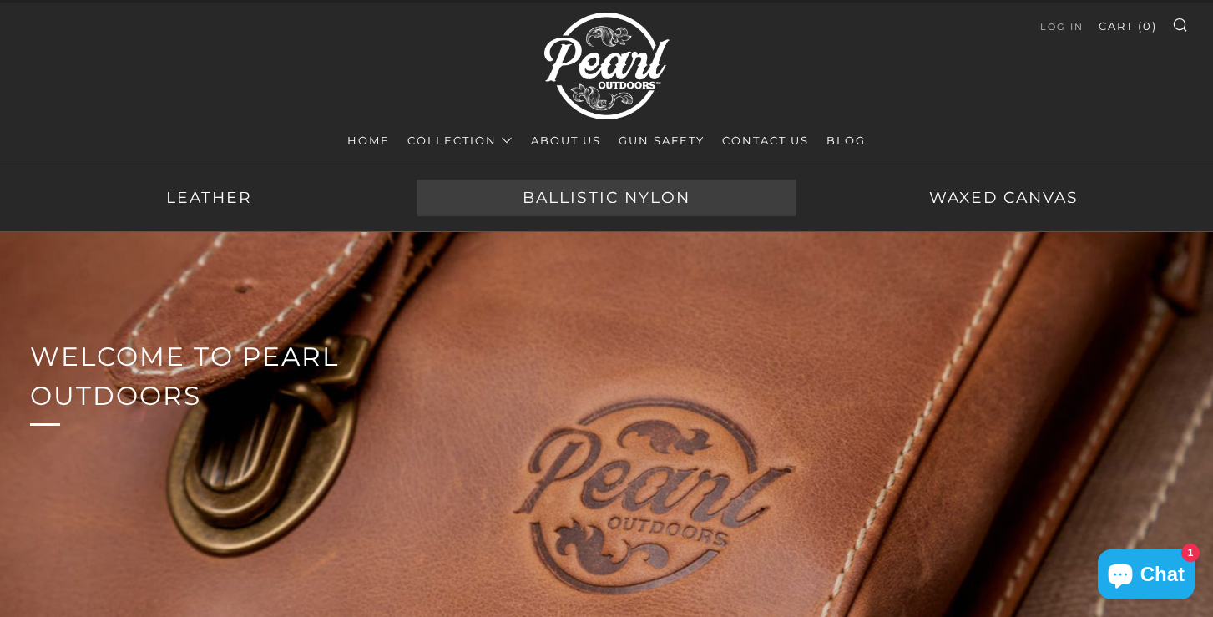
click at [568, 205] on link "Ballistic Nylon" at bounding box center [605, 197] width 377 height 37
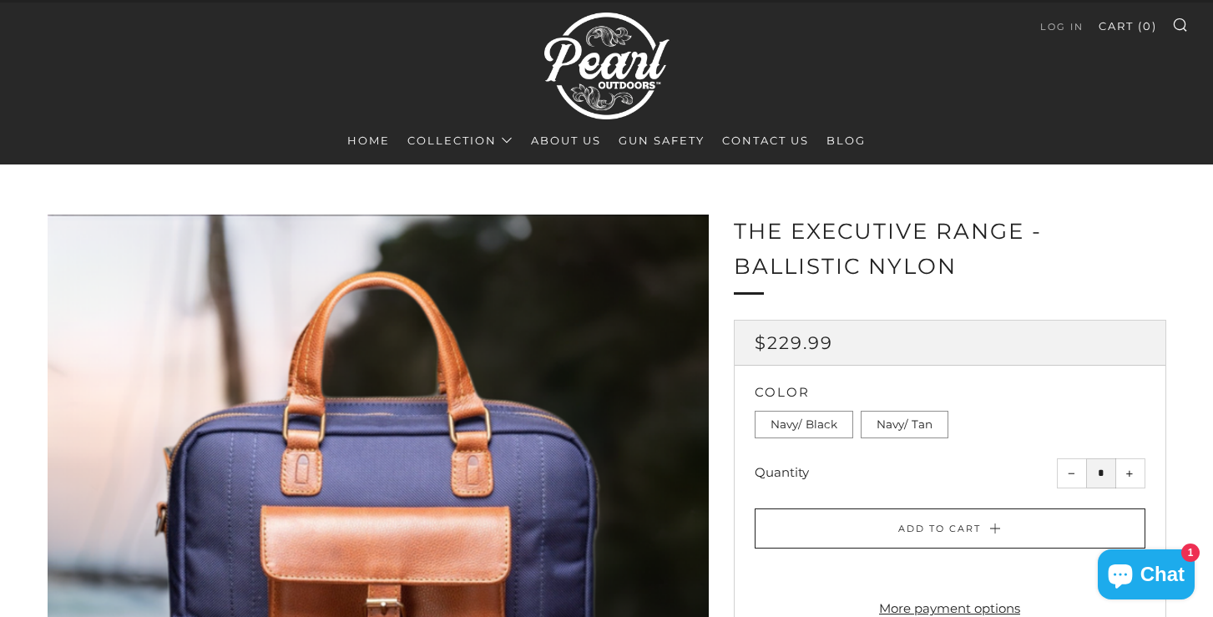
click at [651, 139] on link "Gun Safety" at bounding box center [662, 140] width 86 height 27
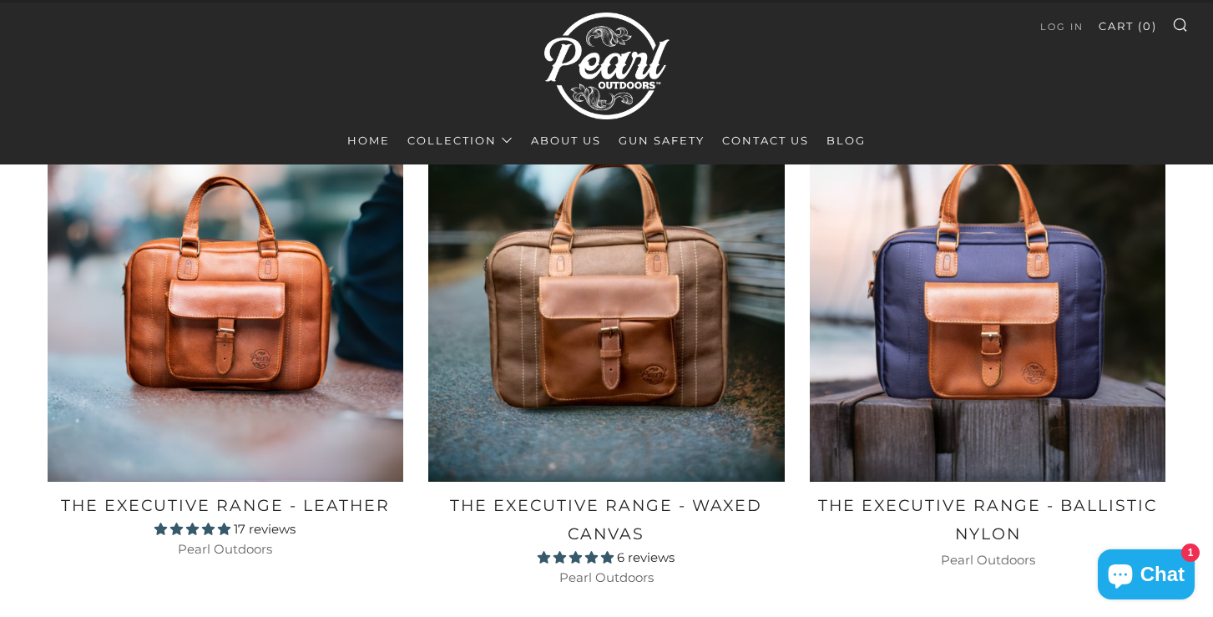
scroll to position [1601, 0]
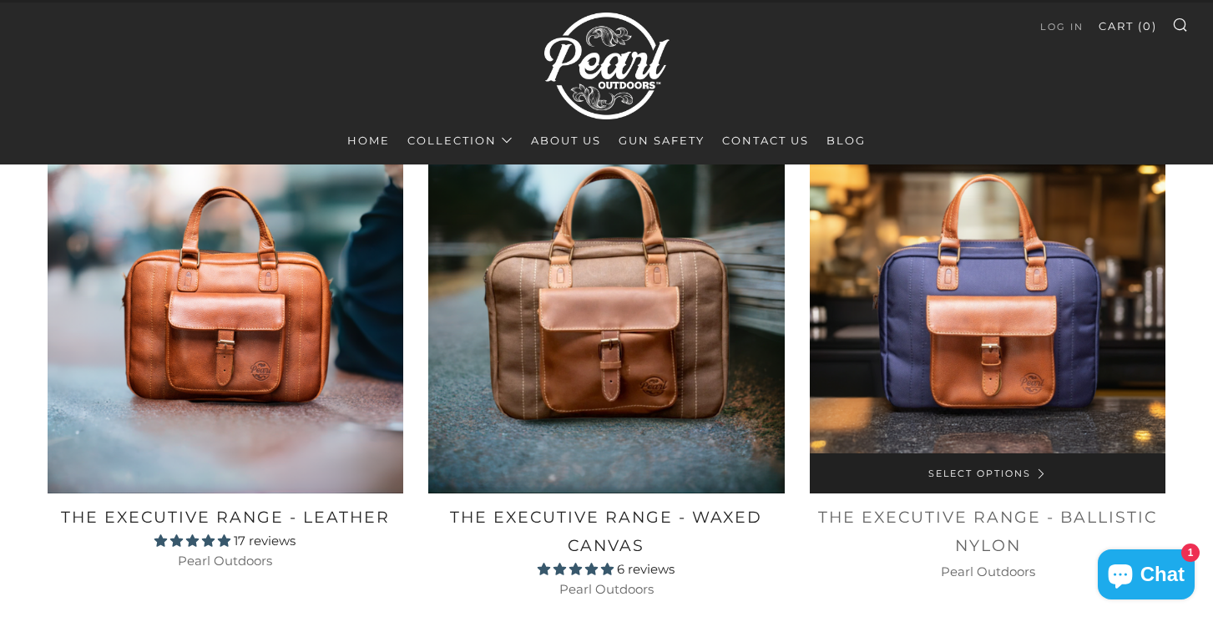
click at [1038, 425] on img at bounding box center [988, 315] width 356 height 356
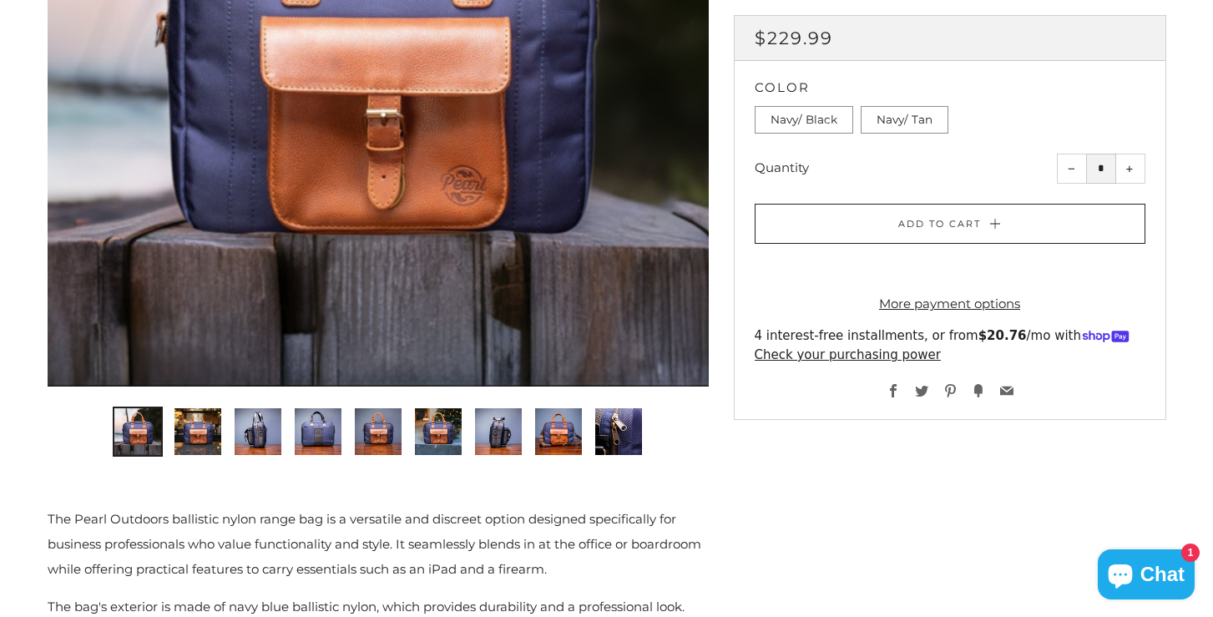
scroll to position [529, 0]
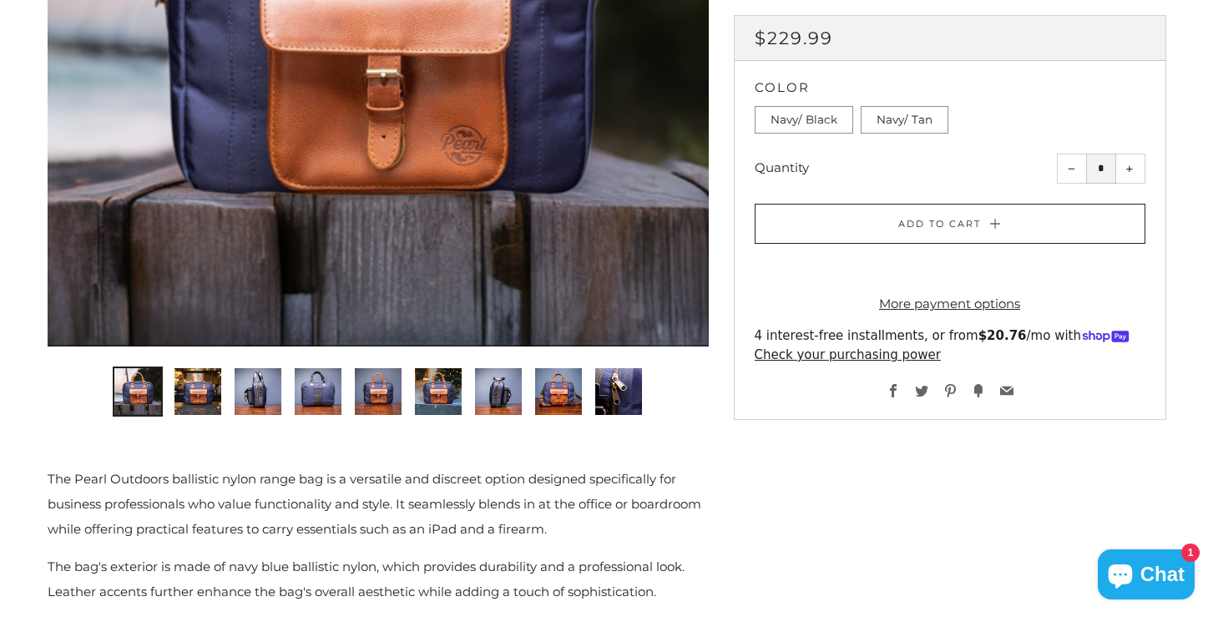
click at [601, 397] on img "9 of 9" at bounding box center [618, 391] width 47 height 47
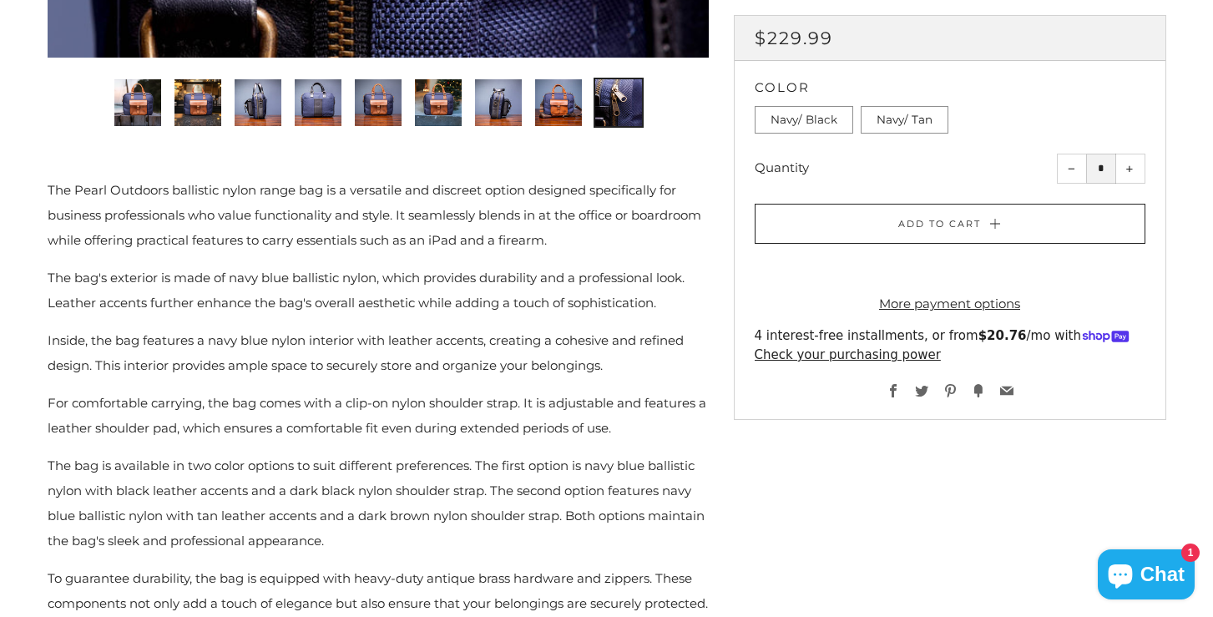
click at [215, 108] on img "2 of 9" at bounding box center [197, 102] width 47 height 47
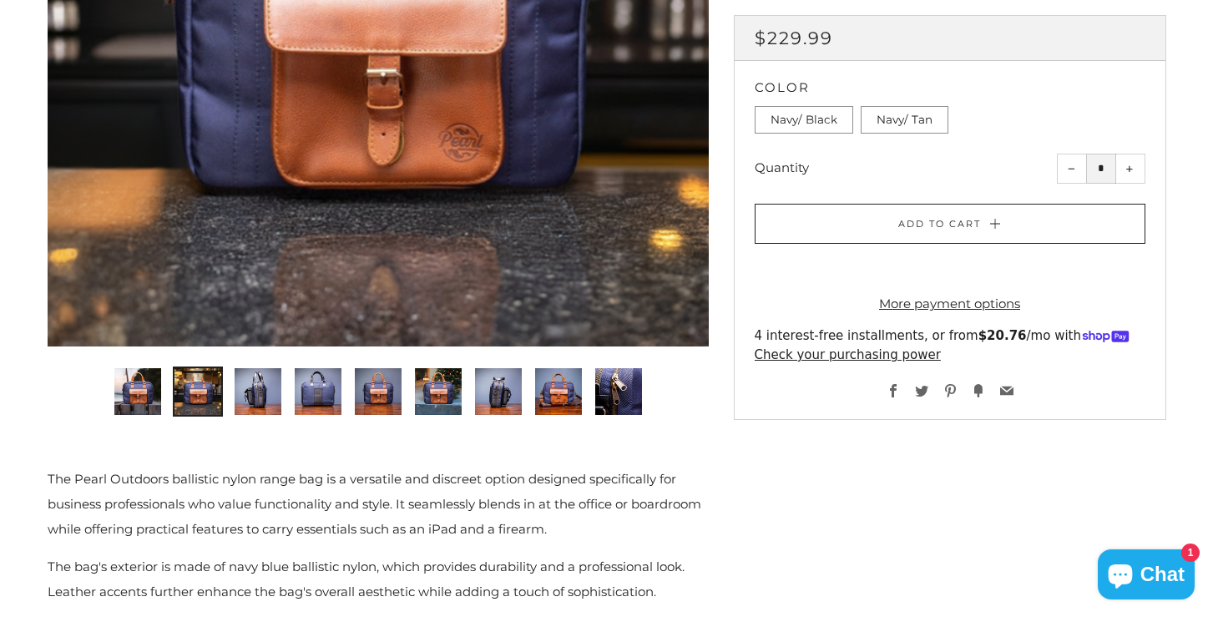
click at [266, 382] on img "3 of 9" at bounding box center [258, 391] width 47 height 47
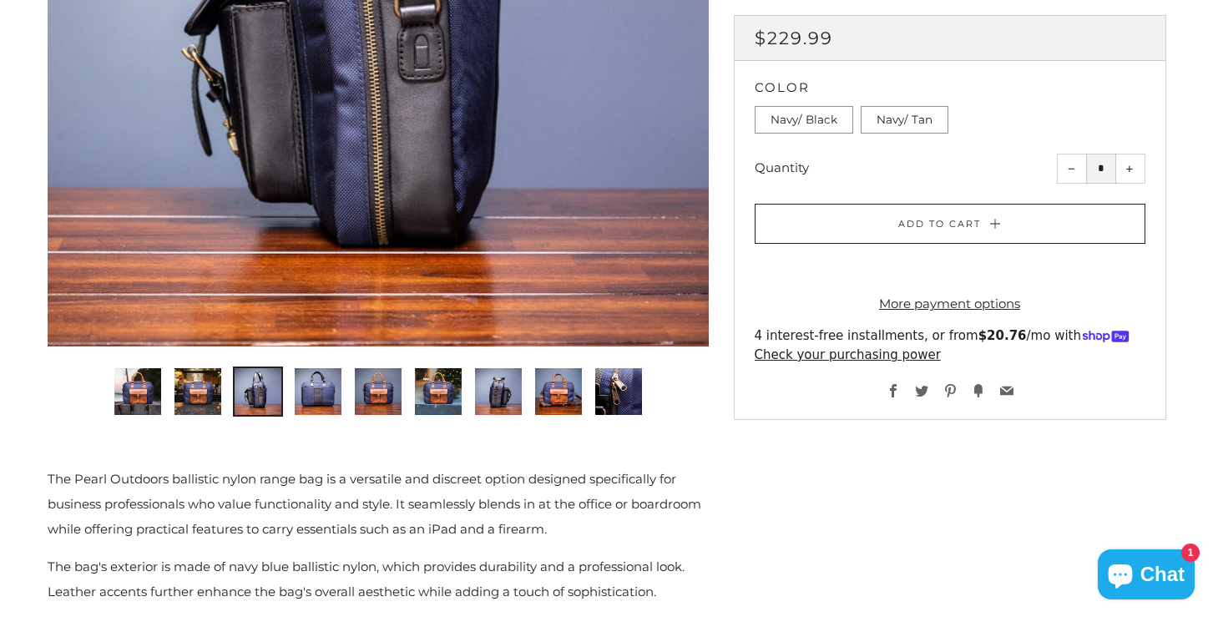
click at [321, 377] on img "4 of 9" at bounding box center [318, 391] width 47 height 47
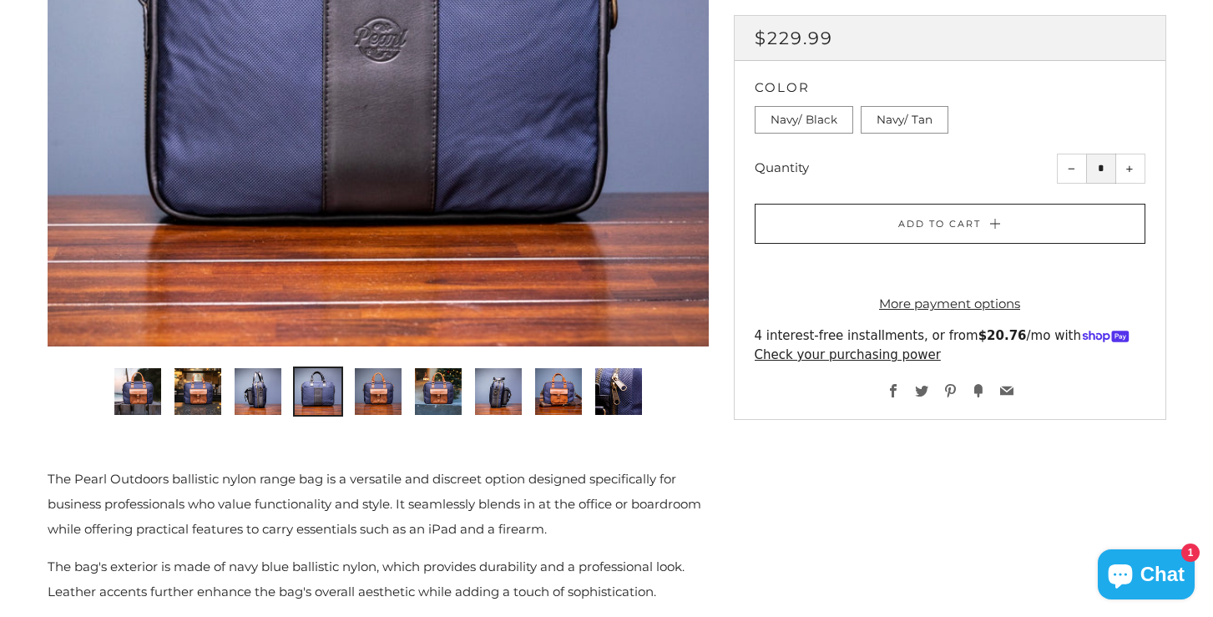
click at [381, 381] on img "5 of 9" at bounding box center [378, 391] width 47 height 47
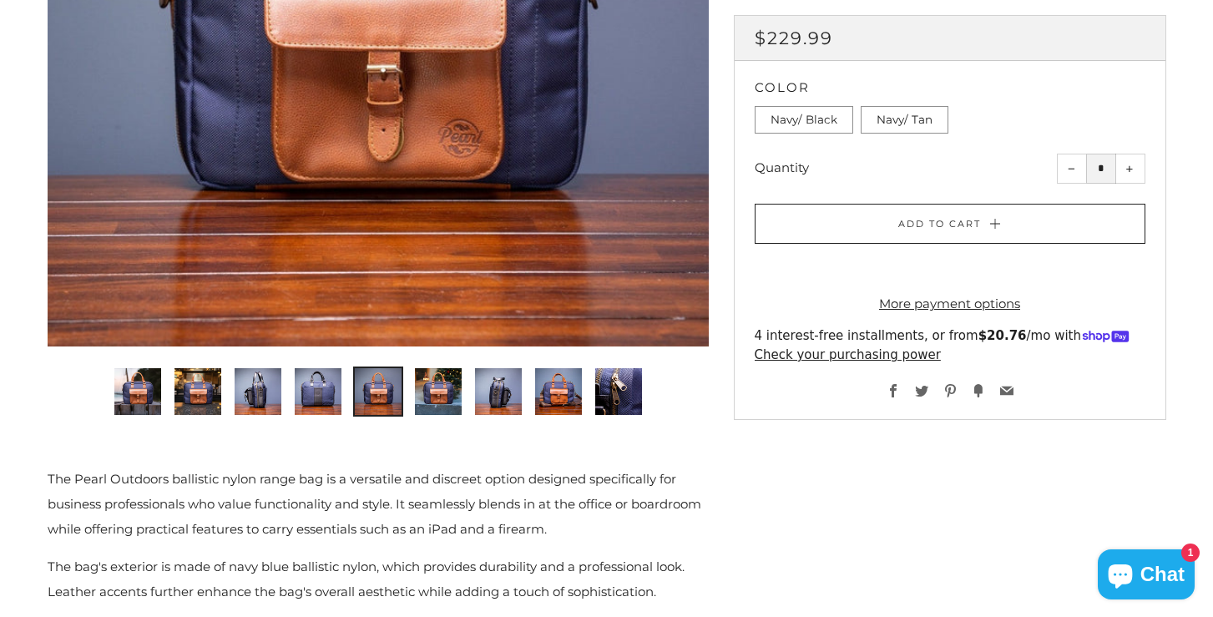
click at [435, 384] on img "6 of 9" at bounding box center [438, 391] width 47 height 47
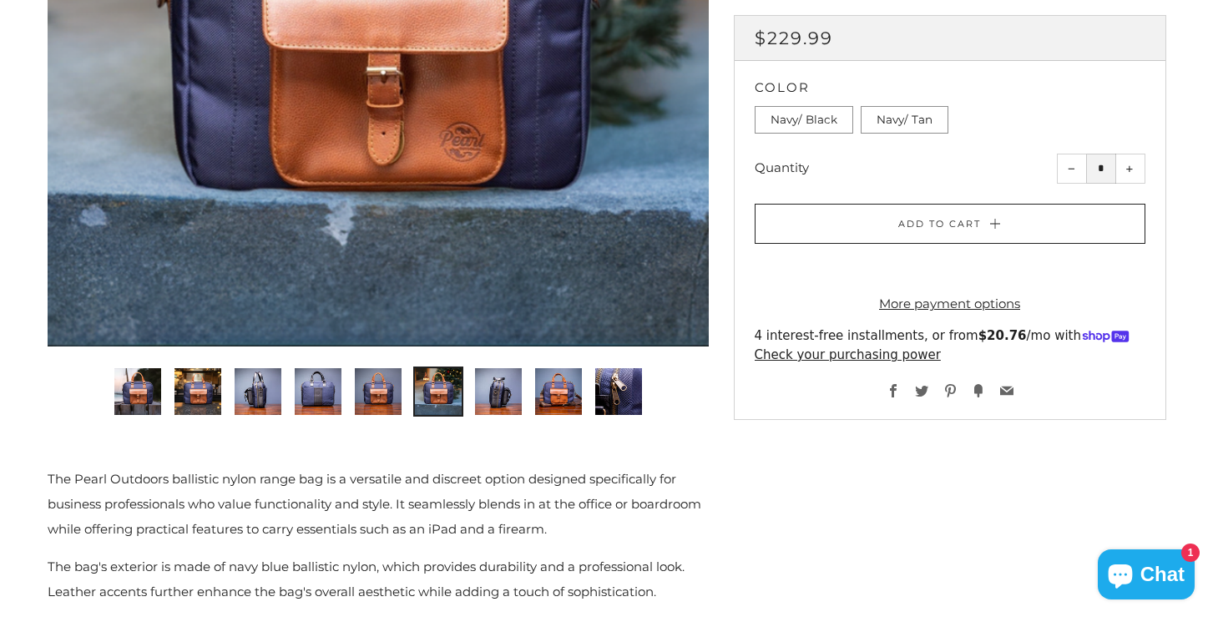
click at [503, 387] on img "7 of 9" at bounding box center [498, 391] width 47 height 47
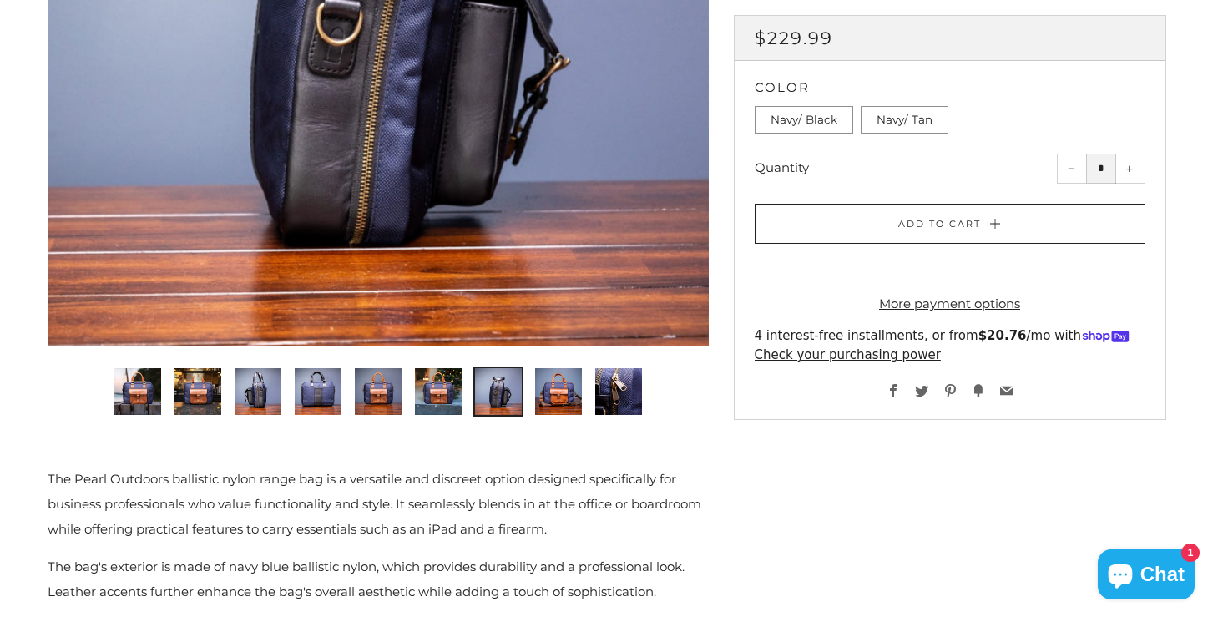
click at [550, 387] on img "8 of 9" at bounding box center [558, 391] width 47 height 47
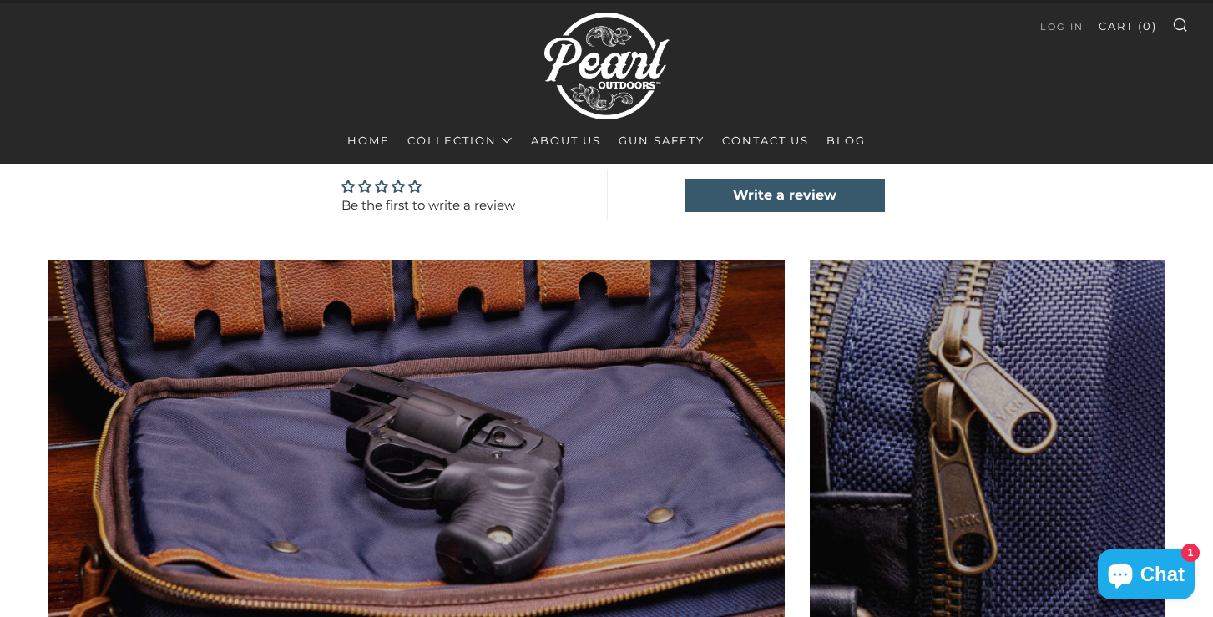
scroll to position [1352, 0]
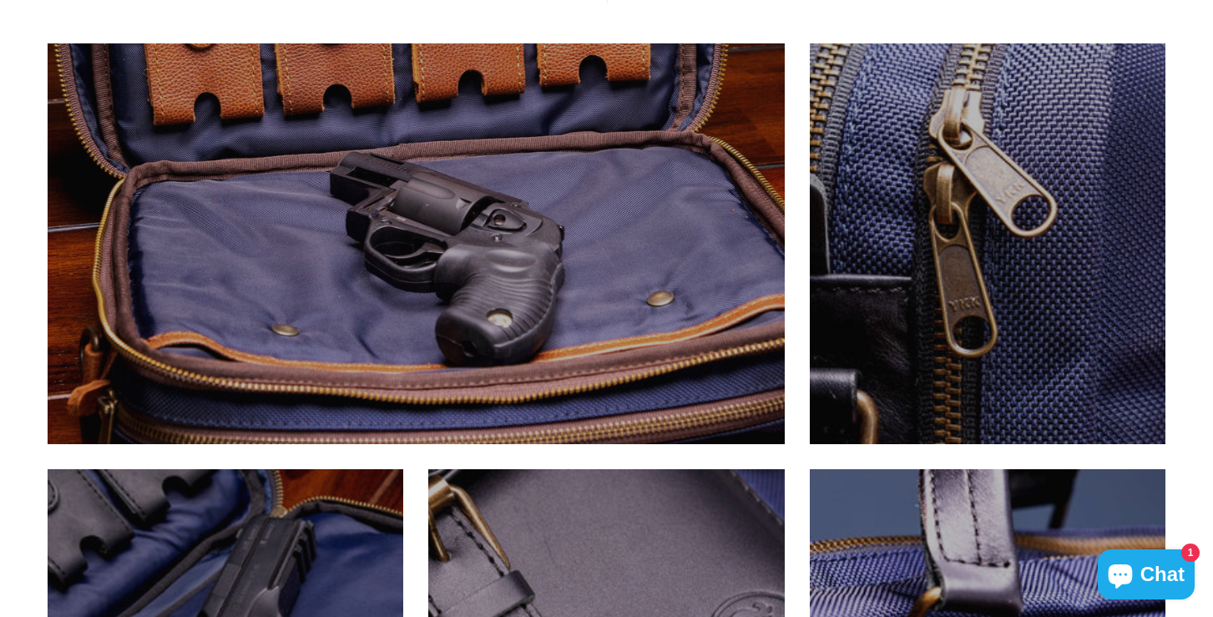
click at [78, 414] on div at bounding box center [78, 414] width 0 height 0
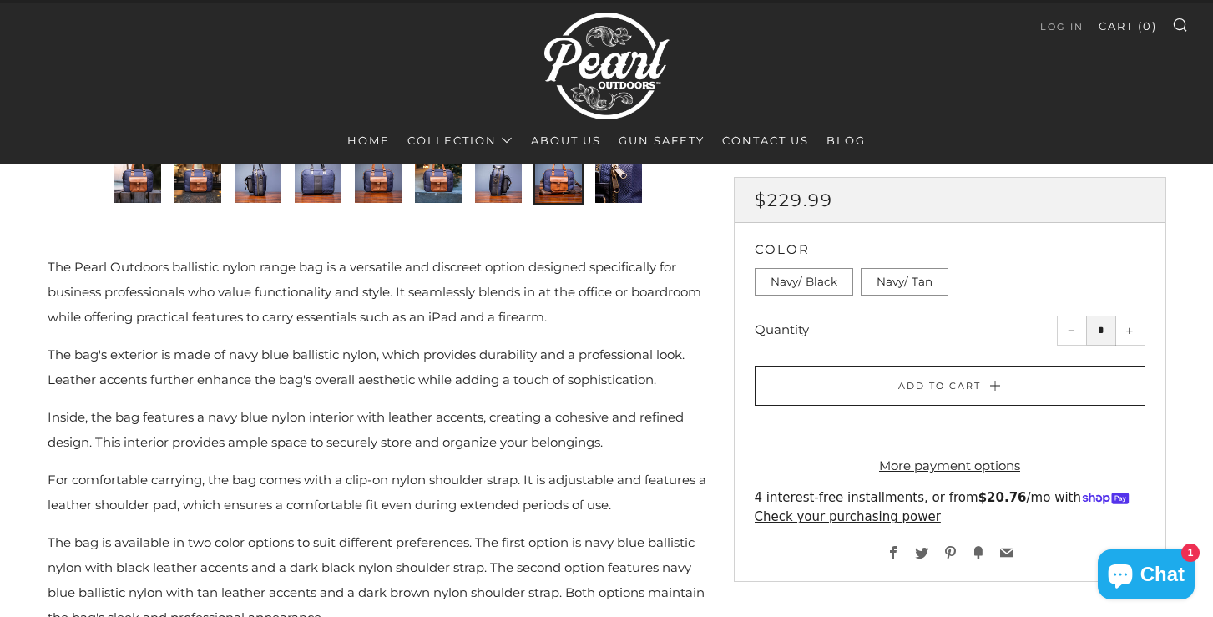
scroll to position [0, 0]
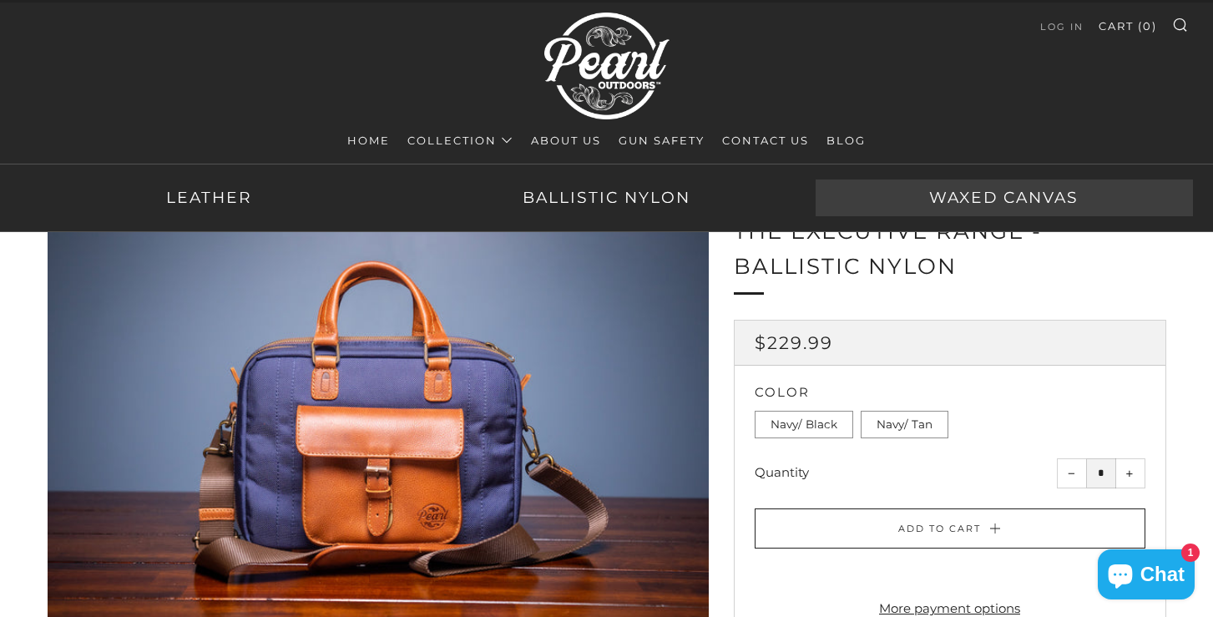
click at [937, 189] on link "Waxed Canvas" at bounding box center [1004, 197] width 377 height 37
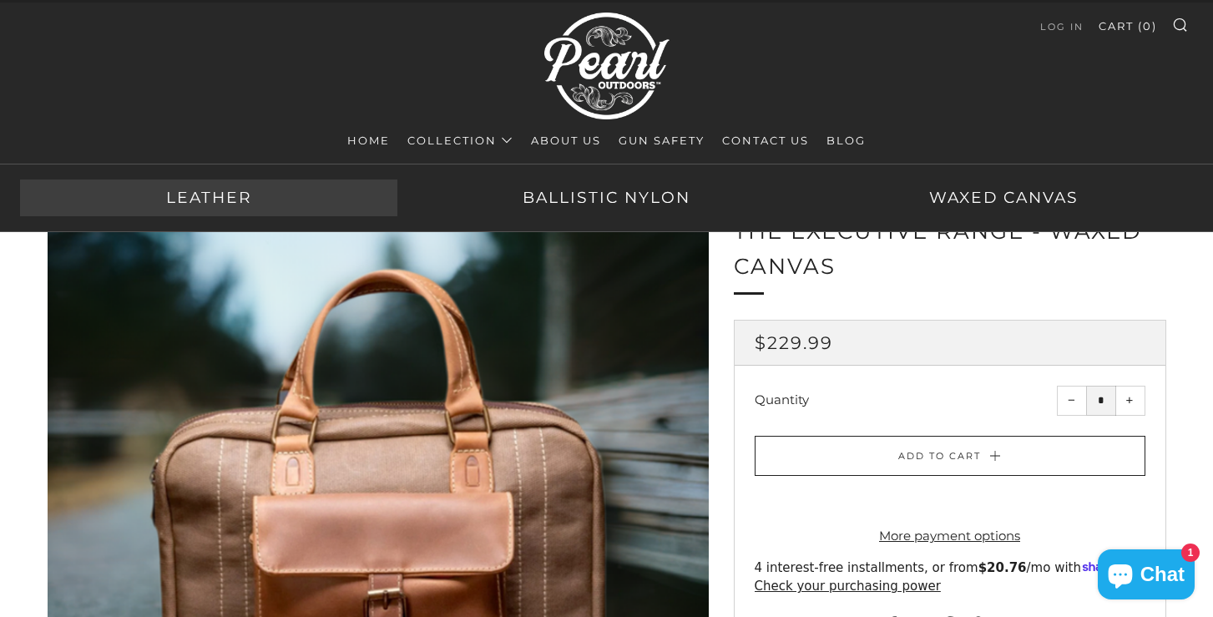
click at [204, 199] on link "Leather" at bounding box center [208, 197] width 377 height 37
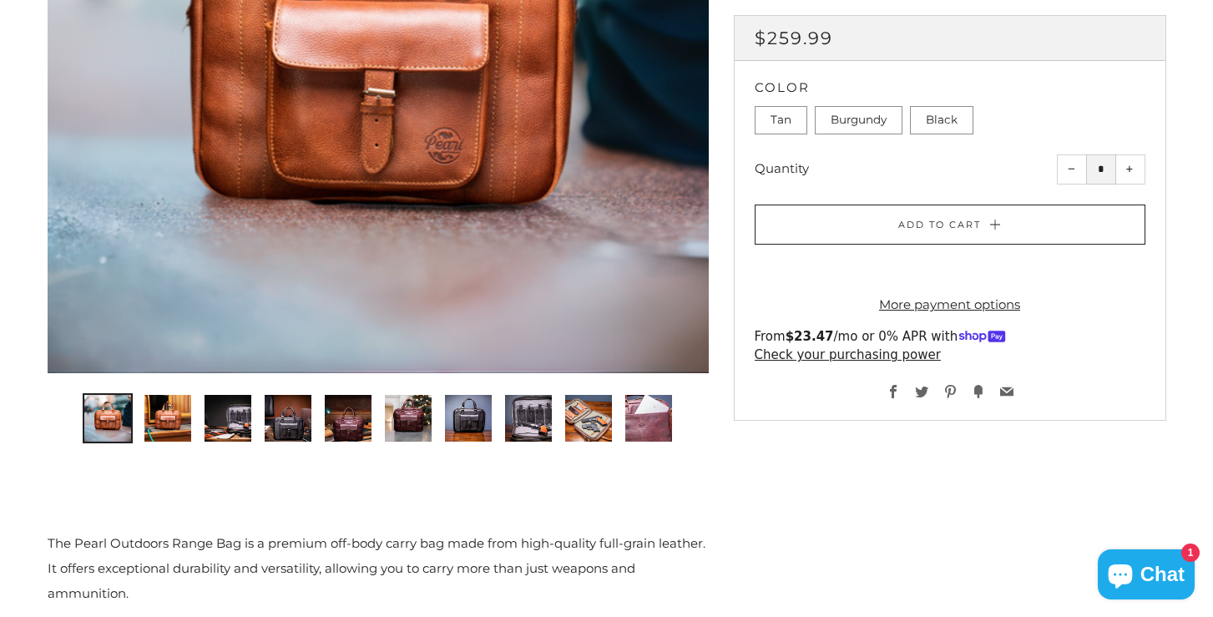
scroll to position [537, 0]
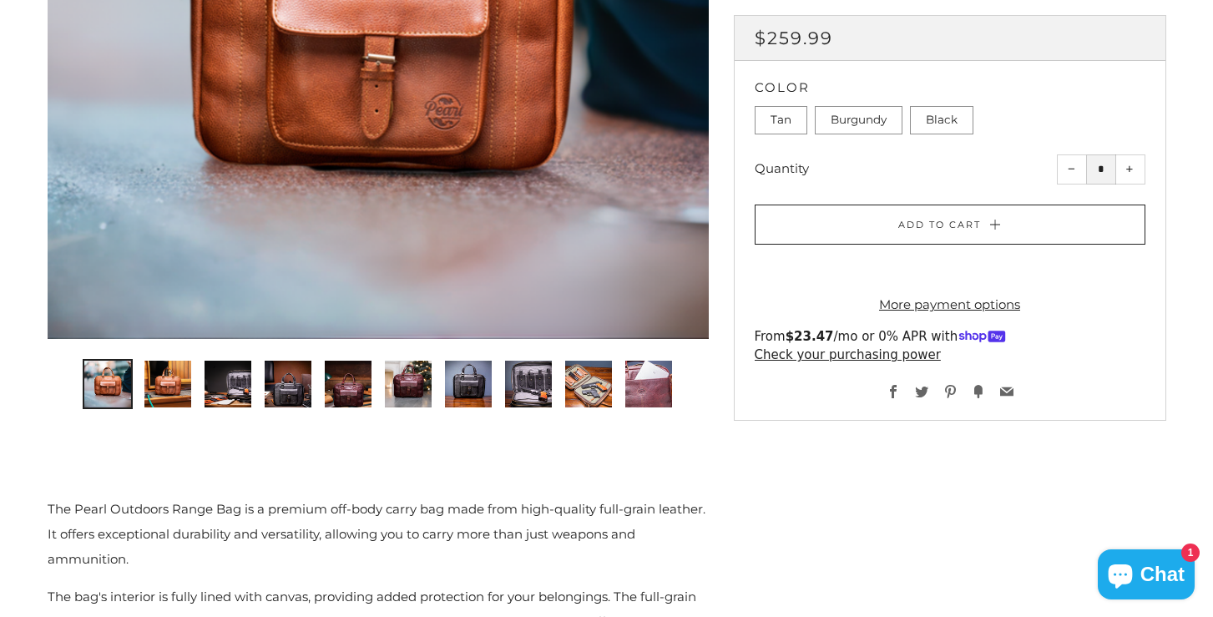
click at [221, 385] on img "3 of 10" at bounding box center [228, 384] width 47 height 47
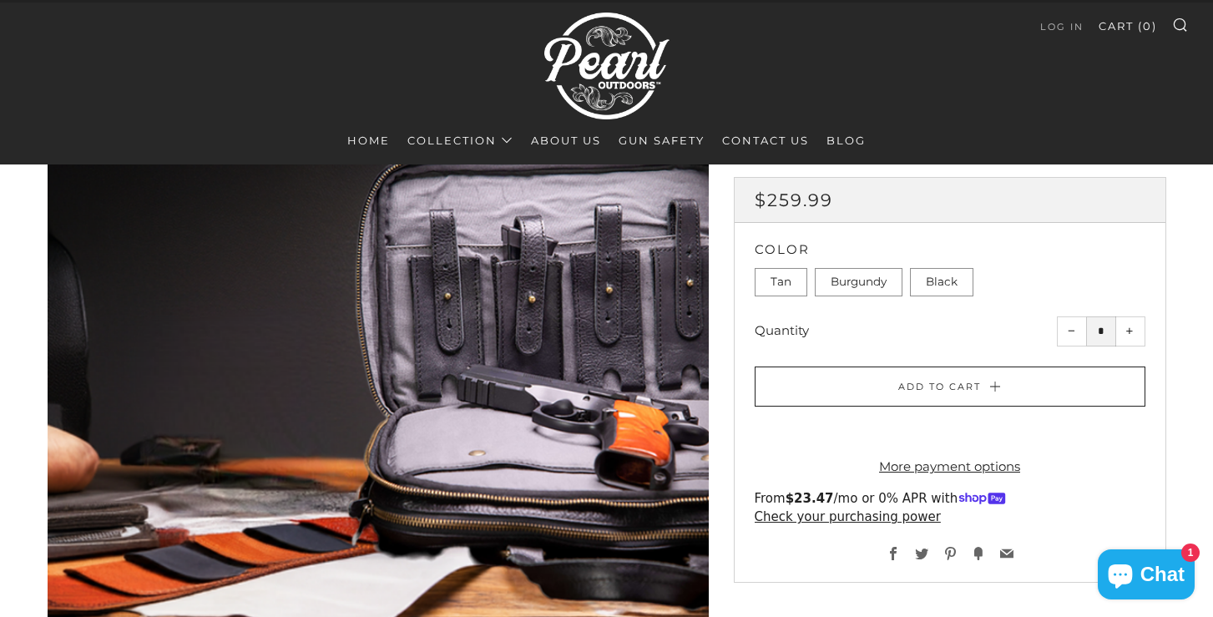
scroll to position [221, 0]
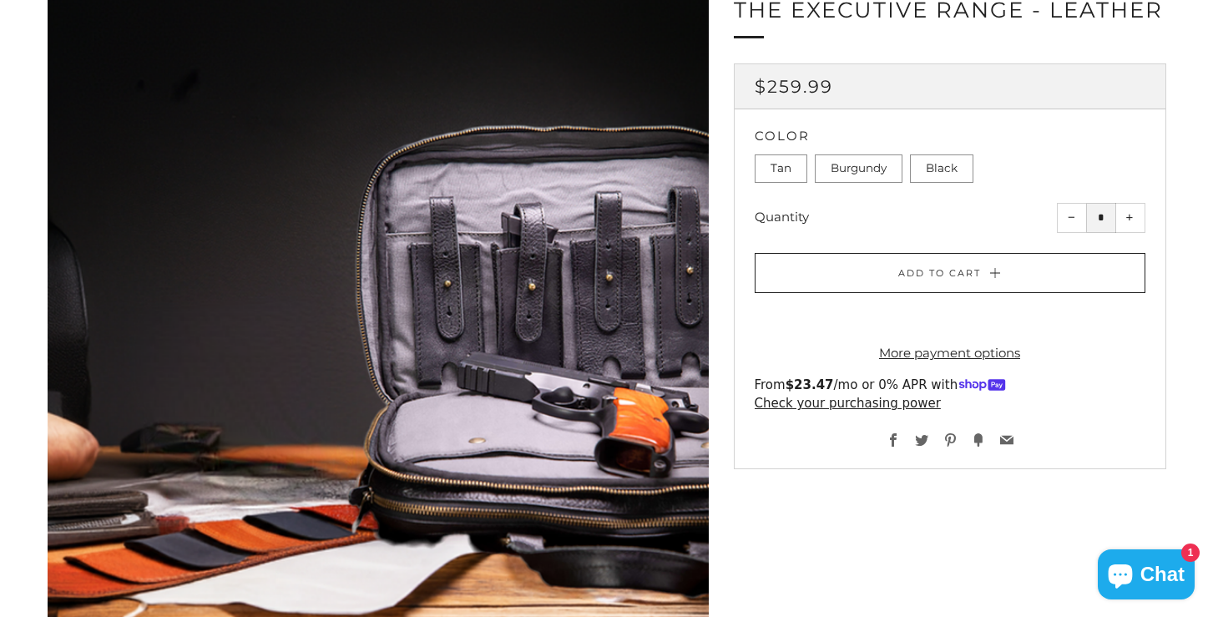
click at [280, 408] on div at bounding box center [378, 323] width 661 height 661
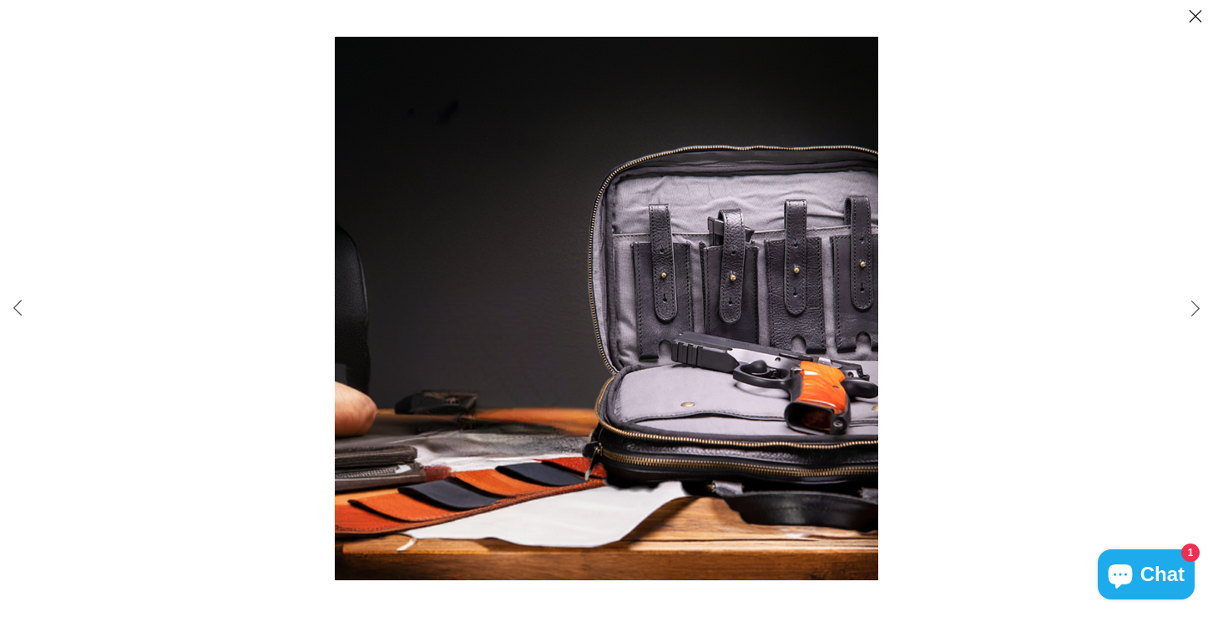
scroll to position [372, 0]
click at [564, 327] on img at bounding box center [606, 308] width 543 height 543
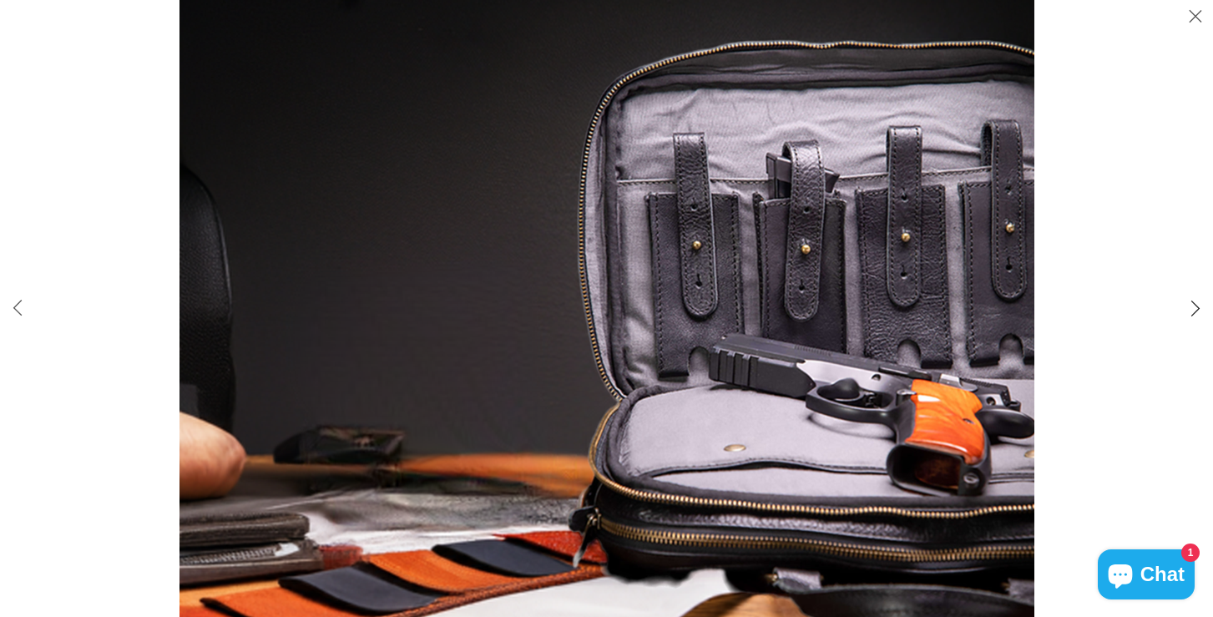
click at [1199, 307] on button "Slide right" at bounding box center [1195, 308] width 35 height 35
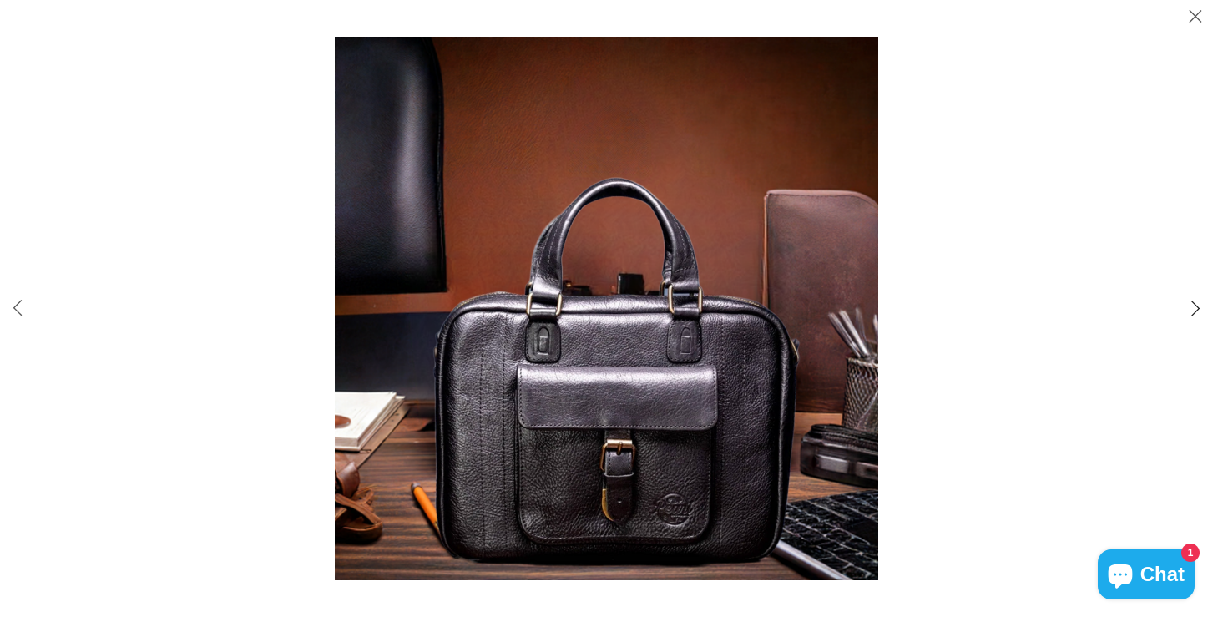
click at [1199, 307] on button "Slide right" at bounding box center [1195, 308] width 35 height 35
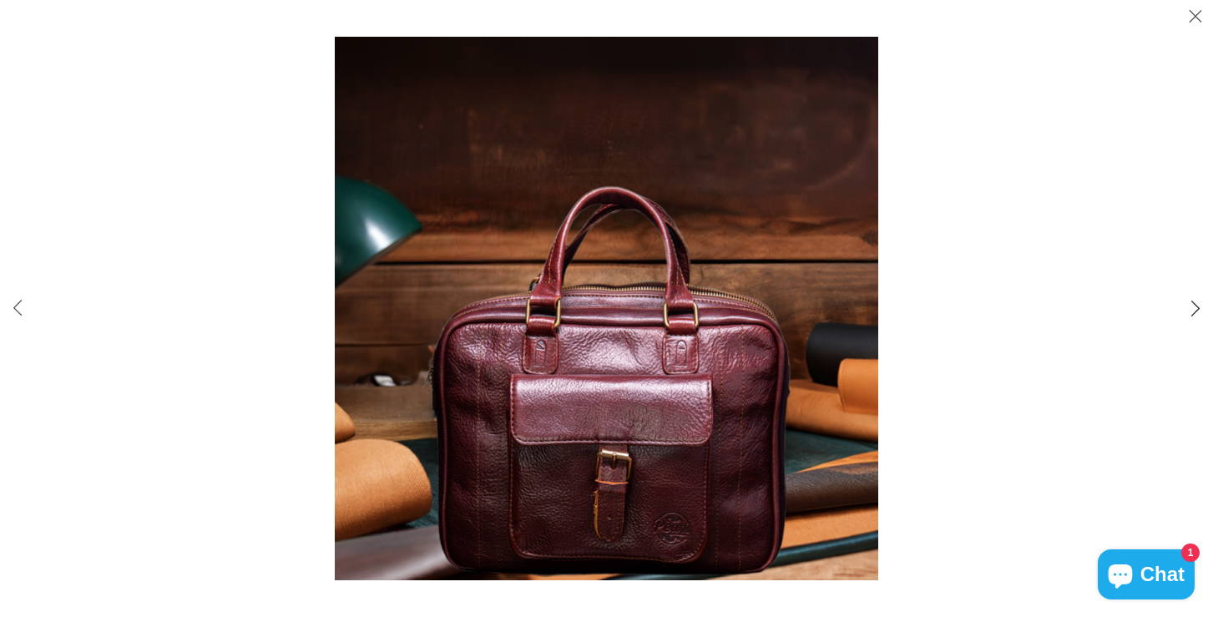
click at [1199, 307] on button "Slide right" at bounding box center [1195, 308] width 35 height 35
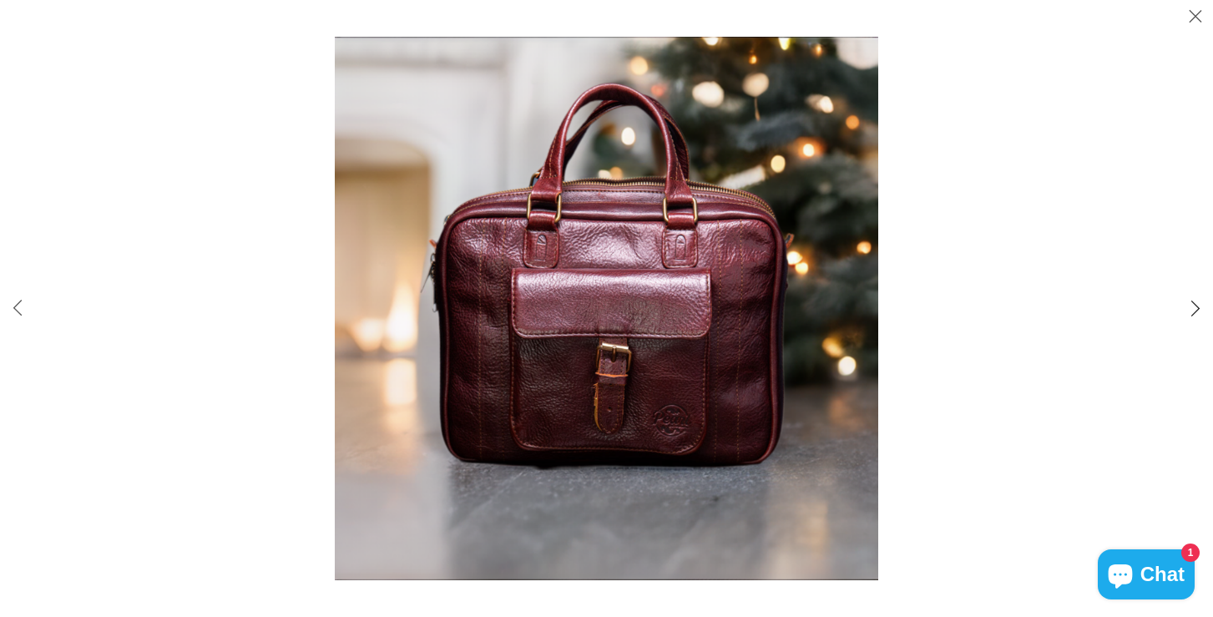
click at [1199, 307] on button "Slide right" at bounding box center [1195, 308] width 35 height 35
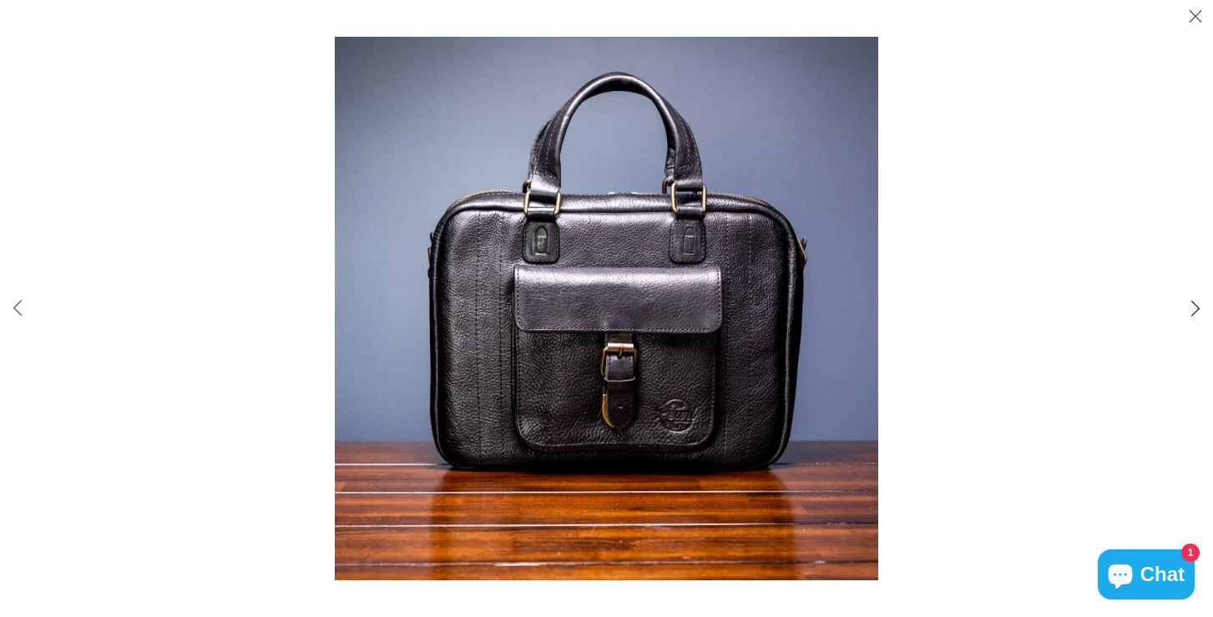
click at [1199, 307] on button "Slide right" at bounding box center [1195, 308] width 35 height 35
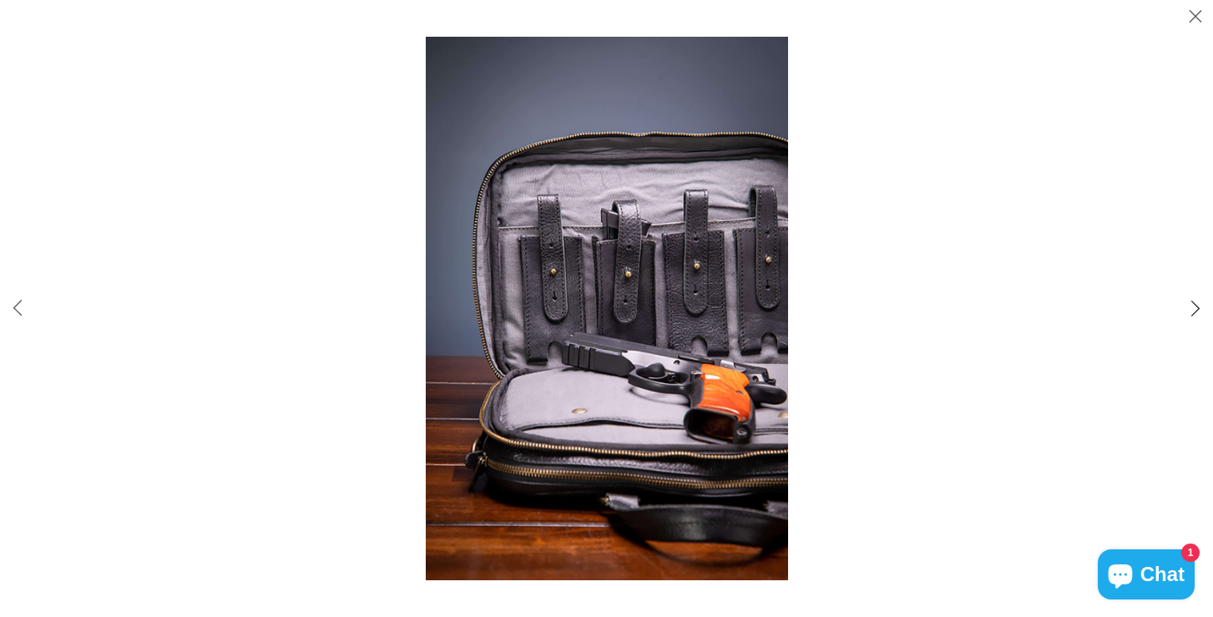
click at [1199, 307] on button "Slide right" at bounding box center [1195, 308] width 35 height 35
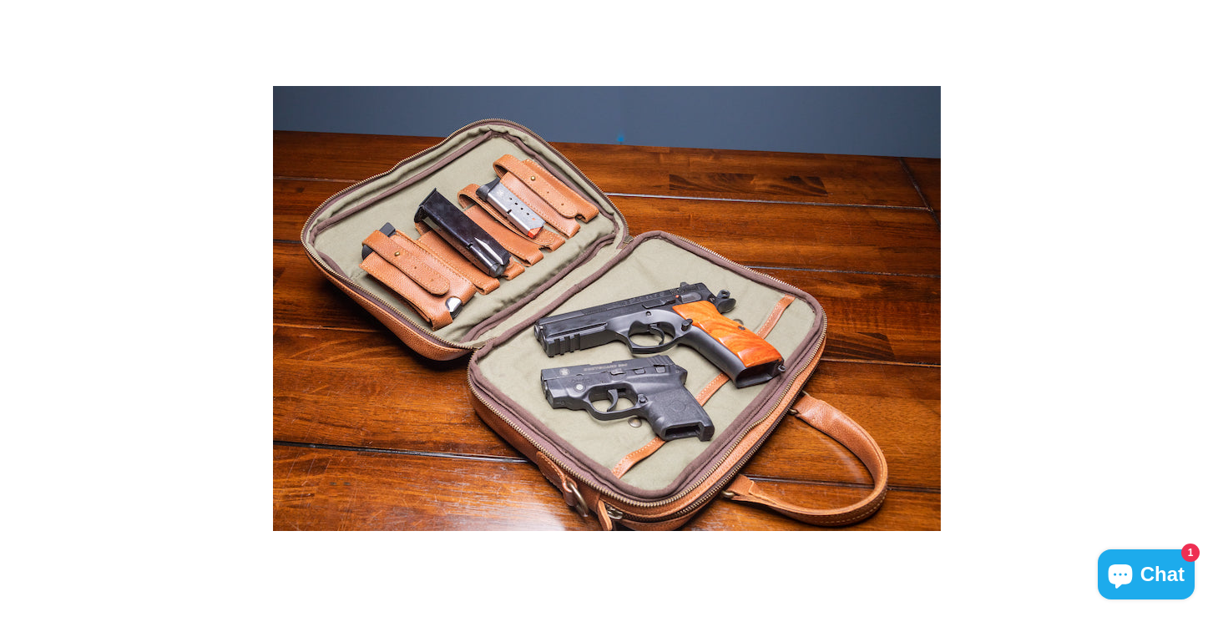
click at [1199, 307] on button "Slide right" at bounding box center [1195, 308] width 35 height 35
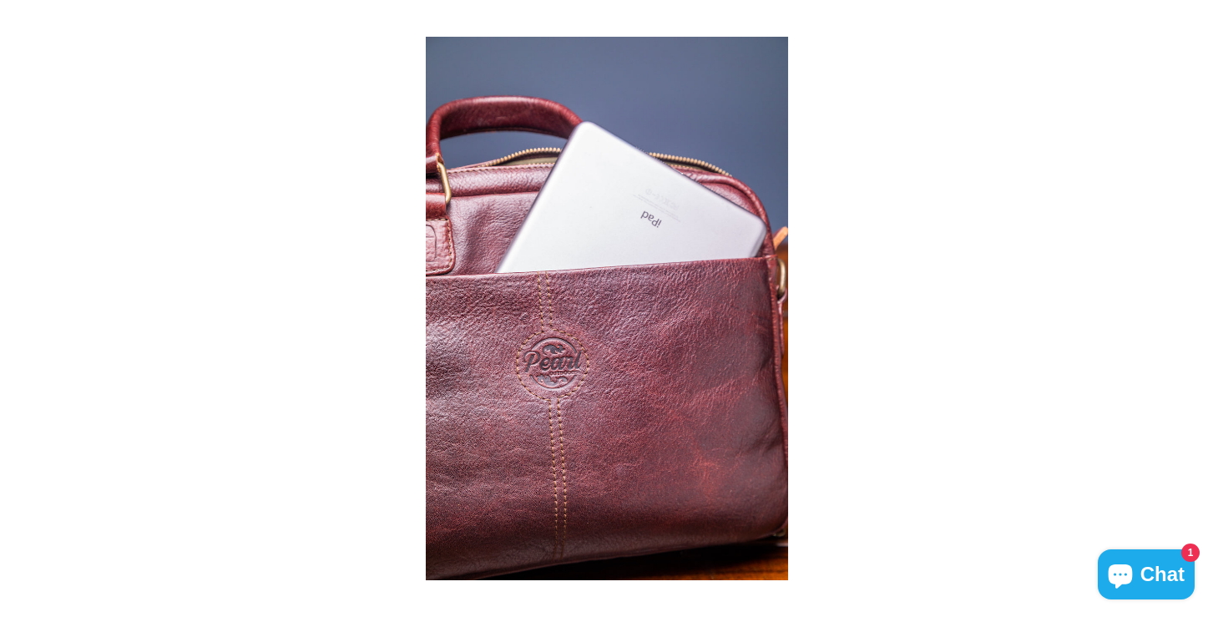
click at [1199, 307] on button "Slide right" at bounding box center [1195, 308] width 35 height 35
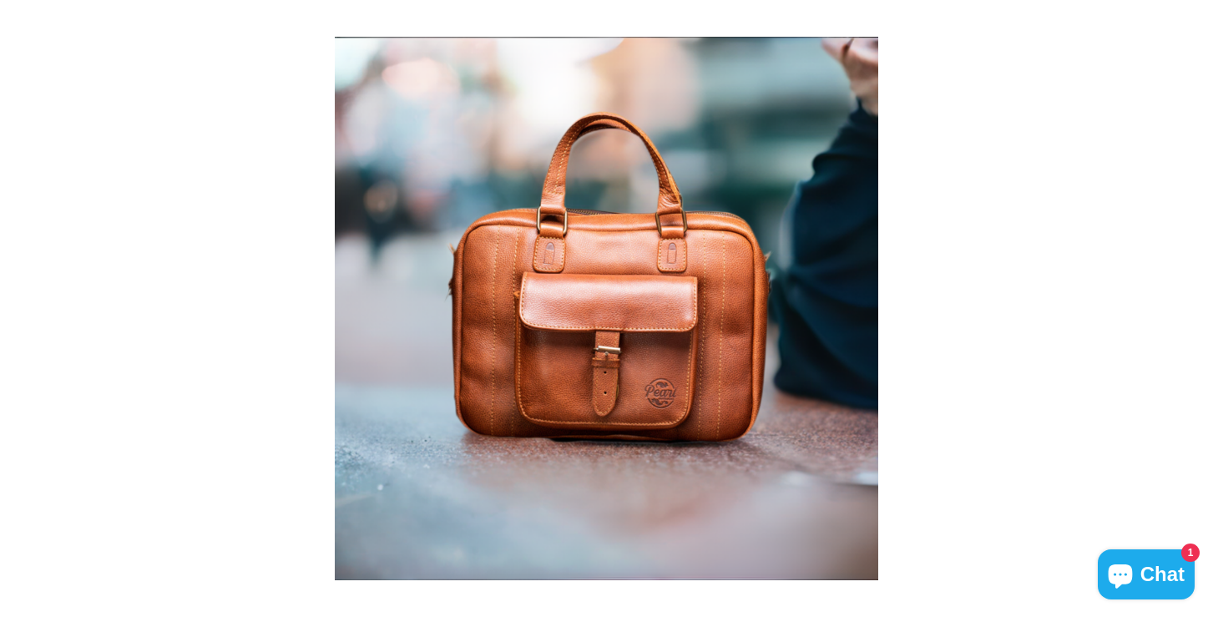
click at [1199, 307] on button "Slide right" at bounding box center [1195, 308] width 35 height 35
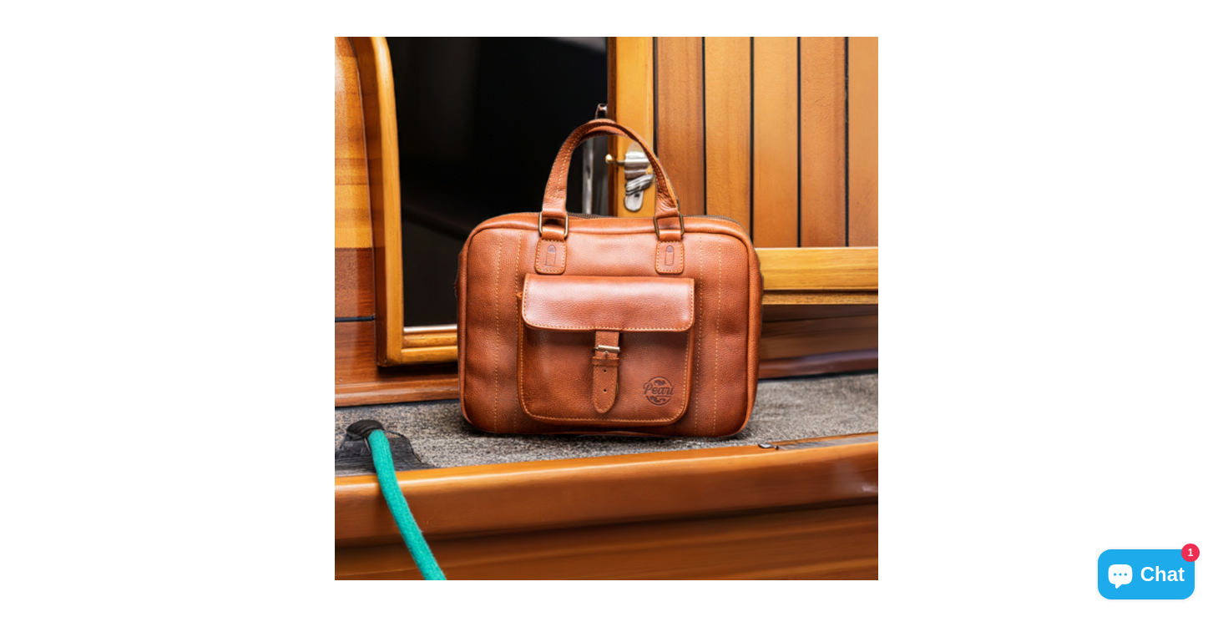
click at [1199, 307] on button "Slide right" at bounding box center [1195, 308] width 35 height 35
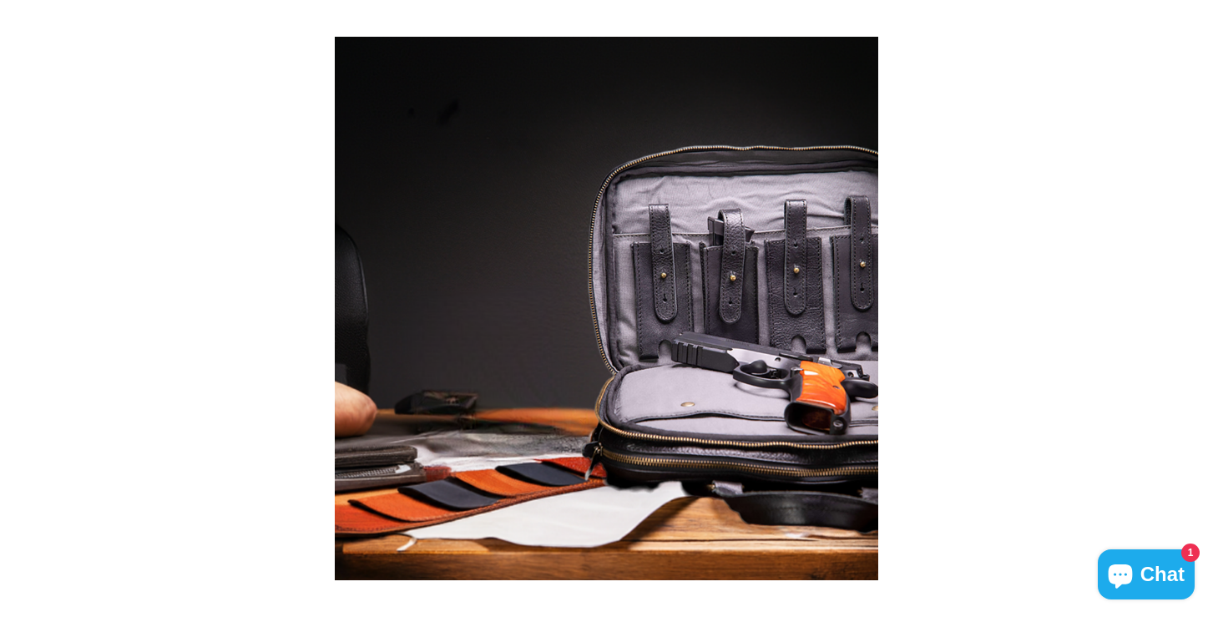
click at [1199, 307] on button "Slide right" at bounding box center [1195, 308] width 35 height 35
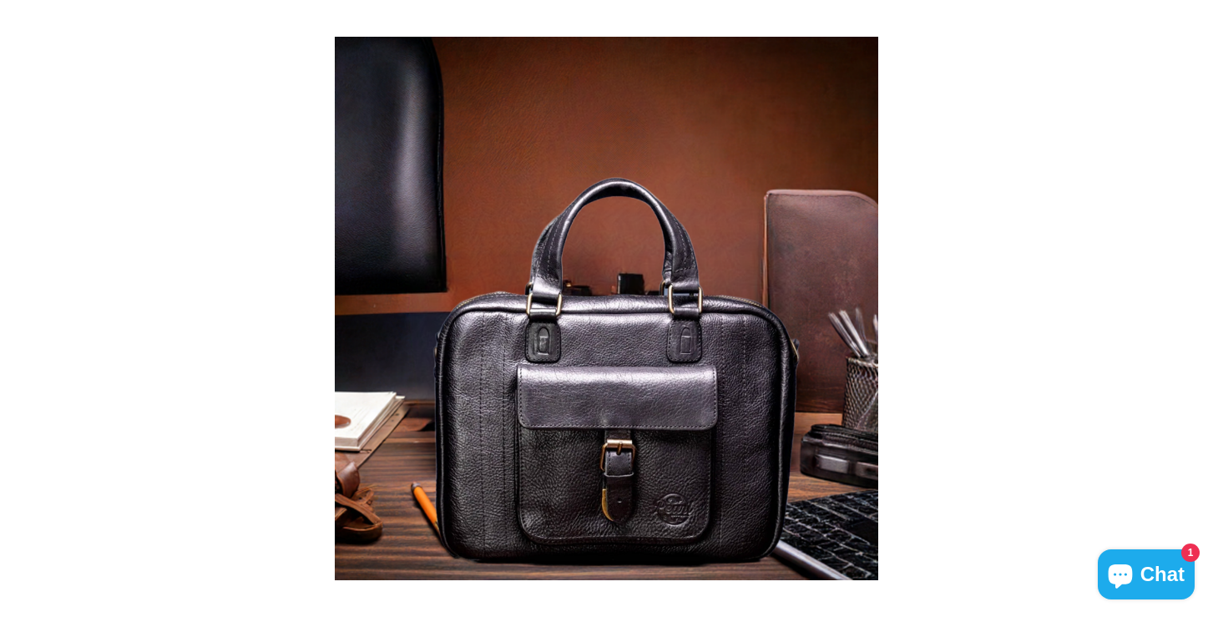
click at [1199, 307] on button "Slide right" at bounding box center [1195, 308] width 35 height 35
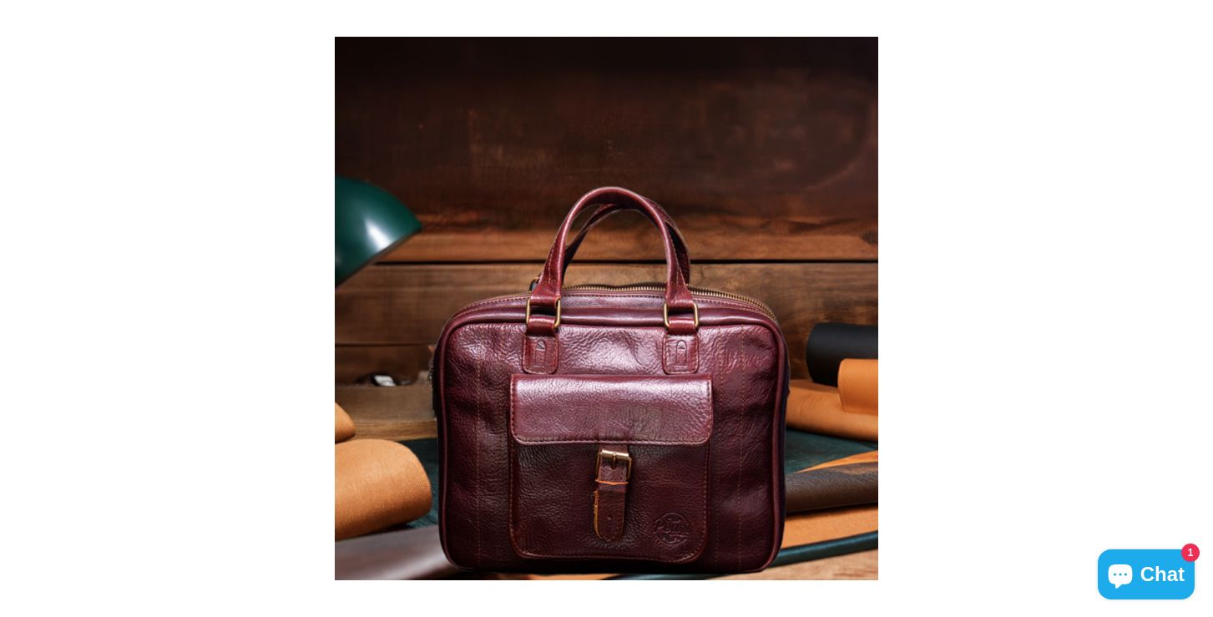
click at [1199, 307] on button "Slide right" at bounding box center [1195, 308] width 35 height 35
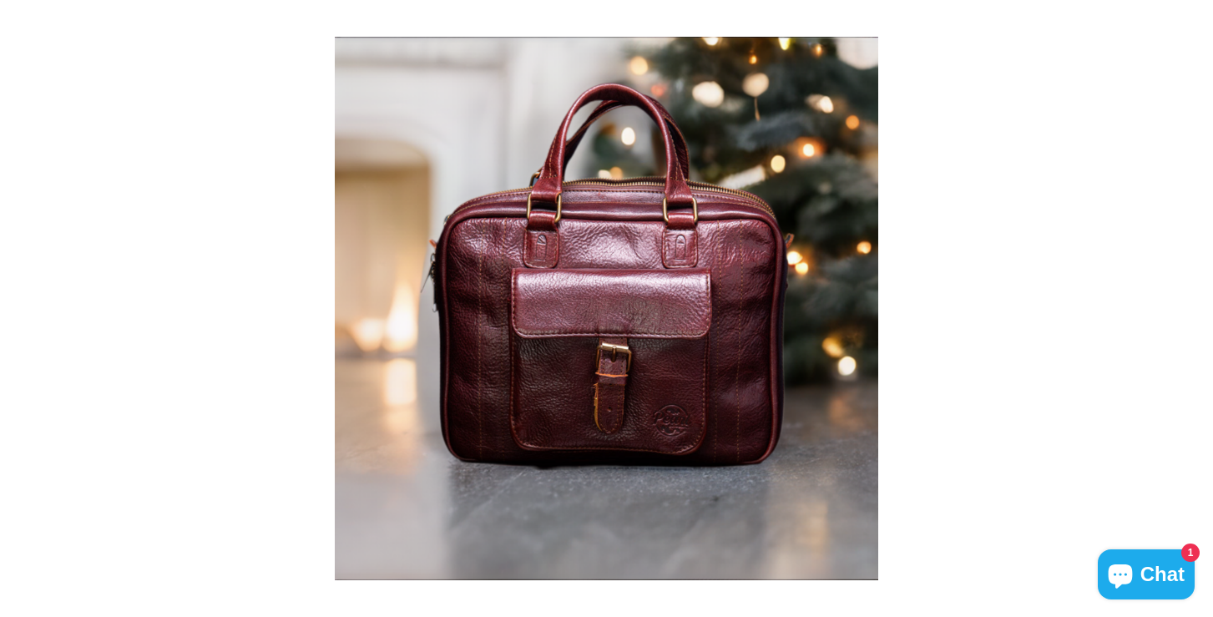
click at [1199, 307] on button "Slide right" at bounding box center [1195, 308] width 35 height 35
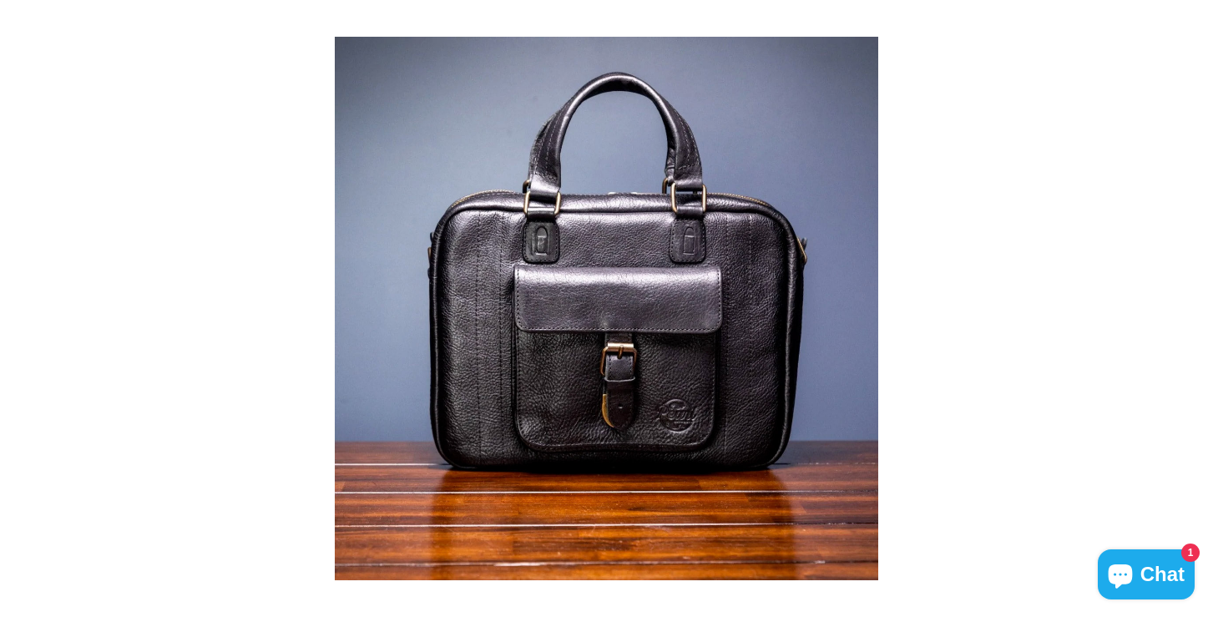
click at [1199, 307] on button "Slide right" at bounding box center [1195, 308] width 35 height 35
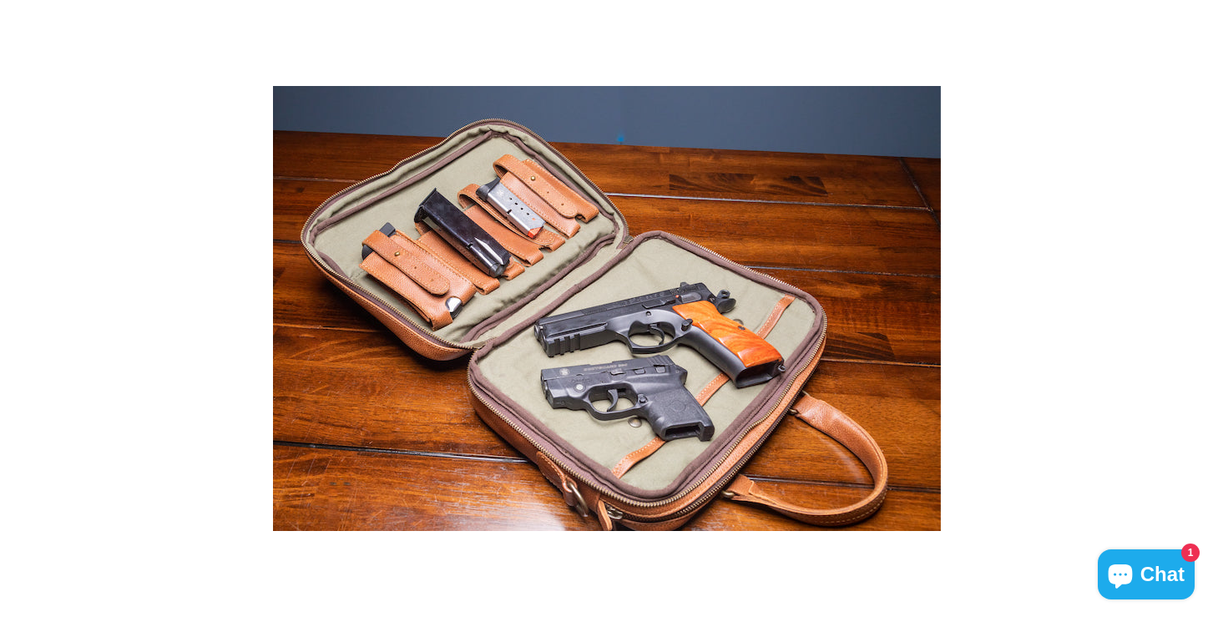
click at [1199, 307] on button "Slide right" at bounding box center [1195, 308] width 35 height 35
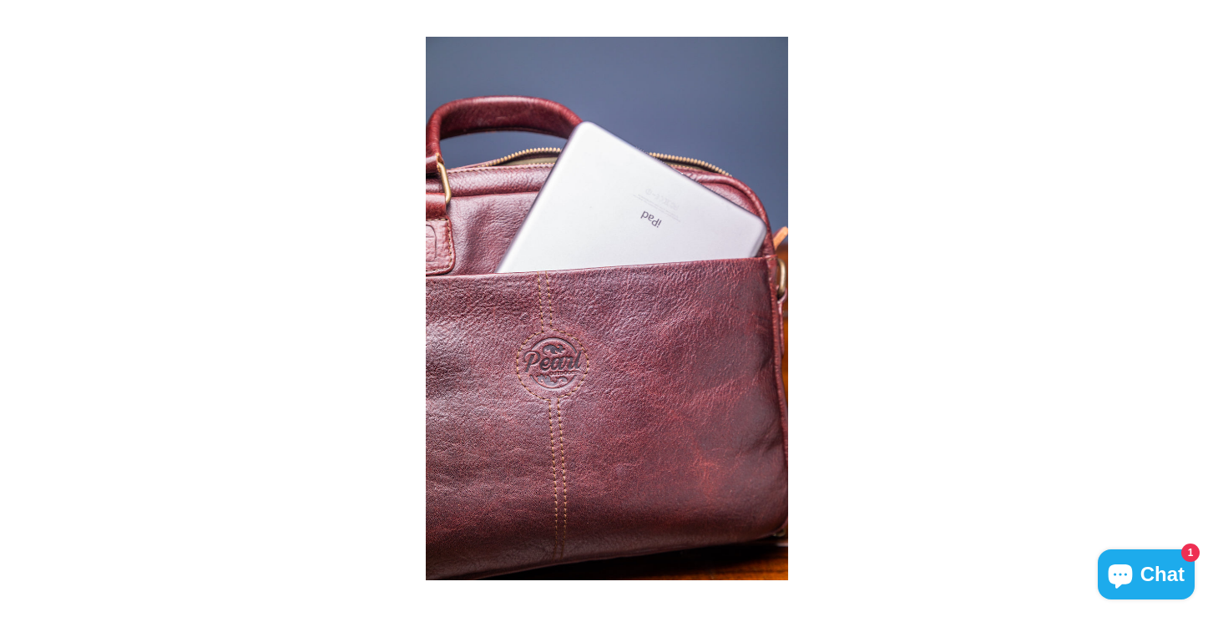
click at [1199, 307] on button "Slide right" at bounding box center [1195, 308] width 35 height 35
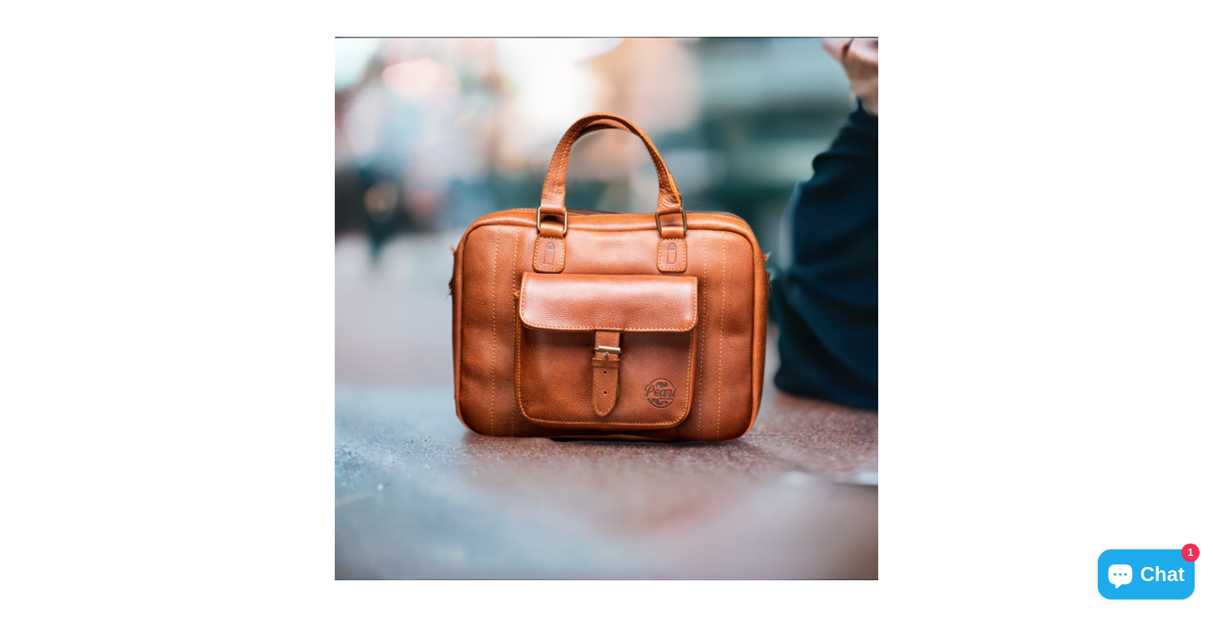
click at [1199, 307] on button "Slide right" at bounding box center [1195, 308] width 35 height 35
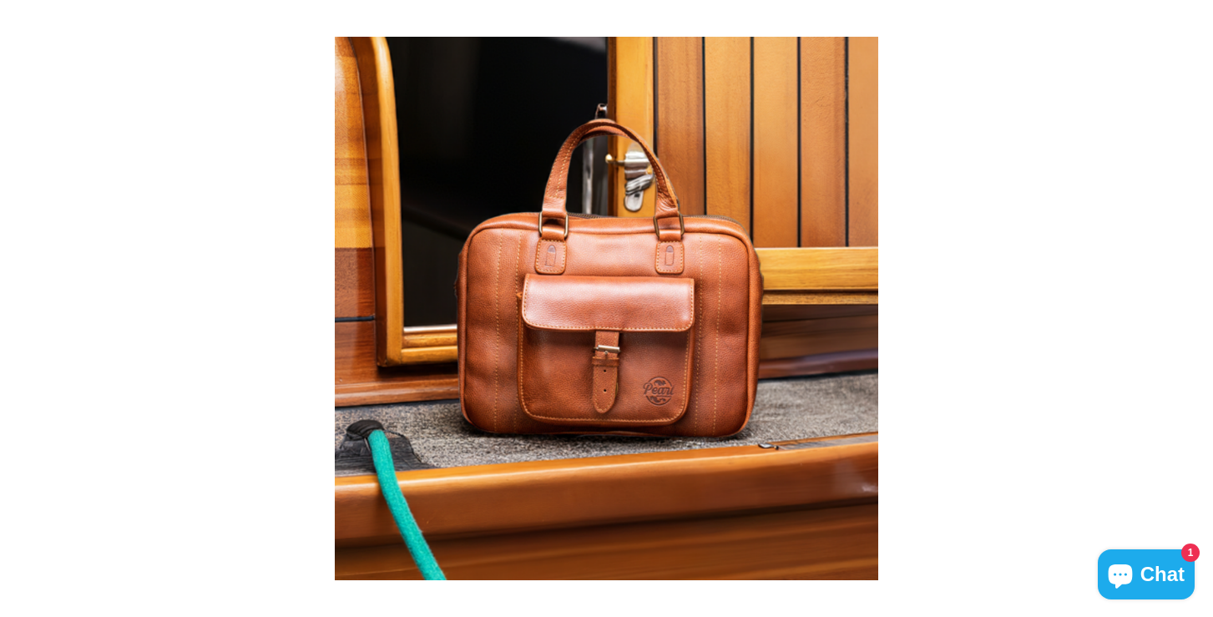
click at [1199, 307] on button "Slide right" at bounding box center [1195, 308] width 35 height 35
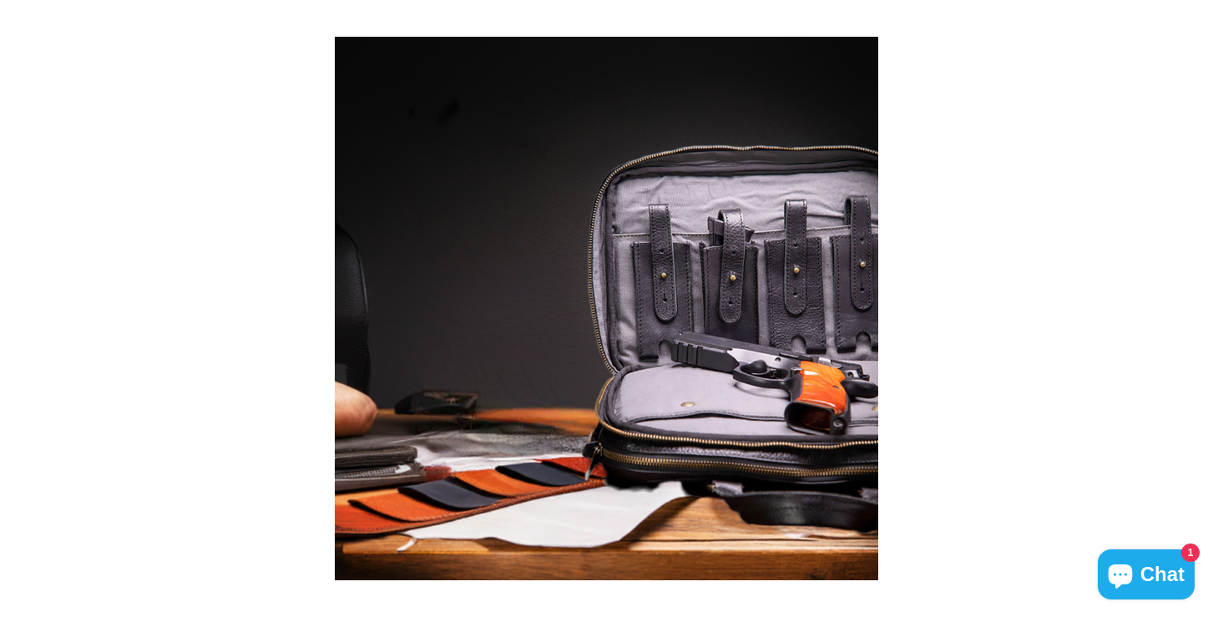
click at [1199, 307] on button "Slide right" at bounding box center [1195, 308] width 35 height 35
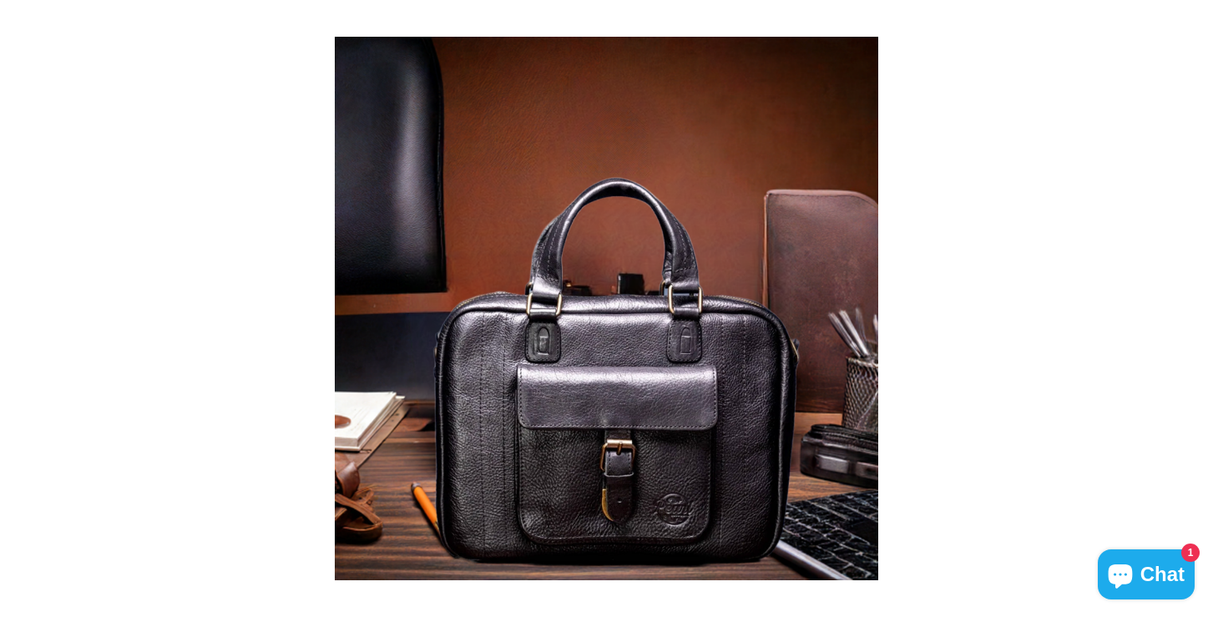
click at [1199, 307] on button "Slide right" at bounding box center [1195, 308] width 35 height 35
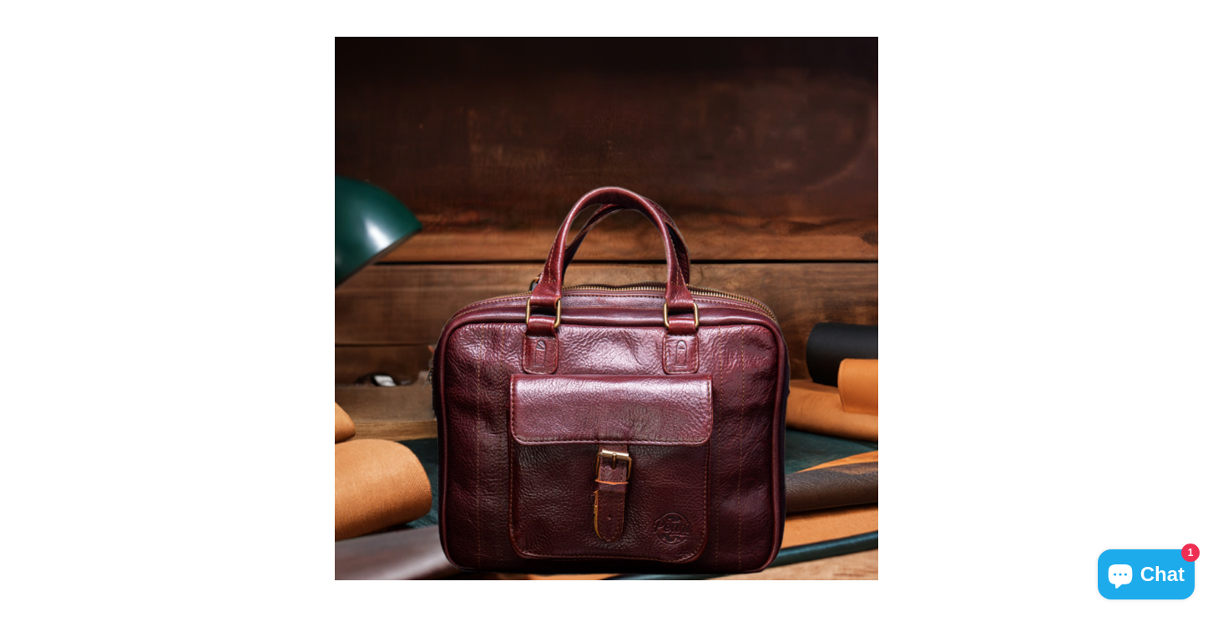
click at [1199, 307] on button "Slide right" at bounding box center [1195, 308] width 35 height 35
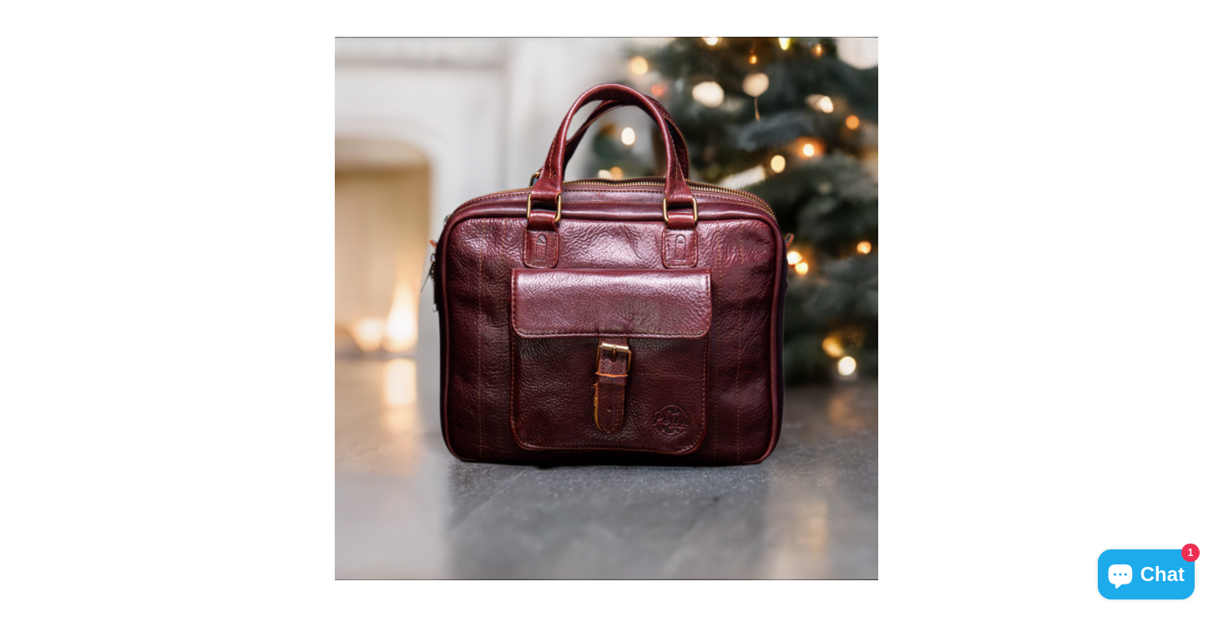
click at [1199, 307] on button "Slide right" at bounding box center [1195, 308] width 35 height 35
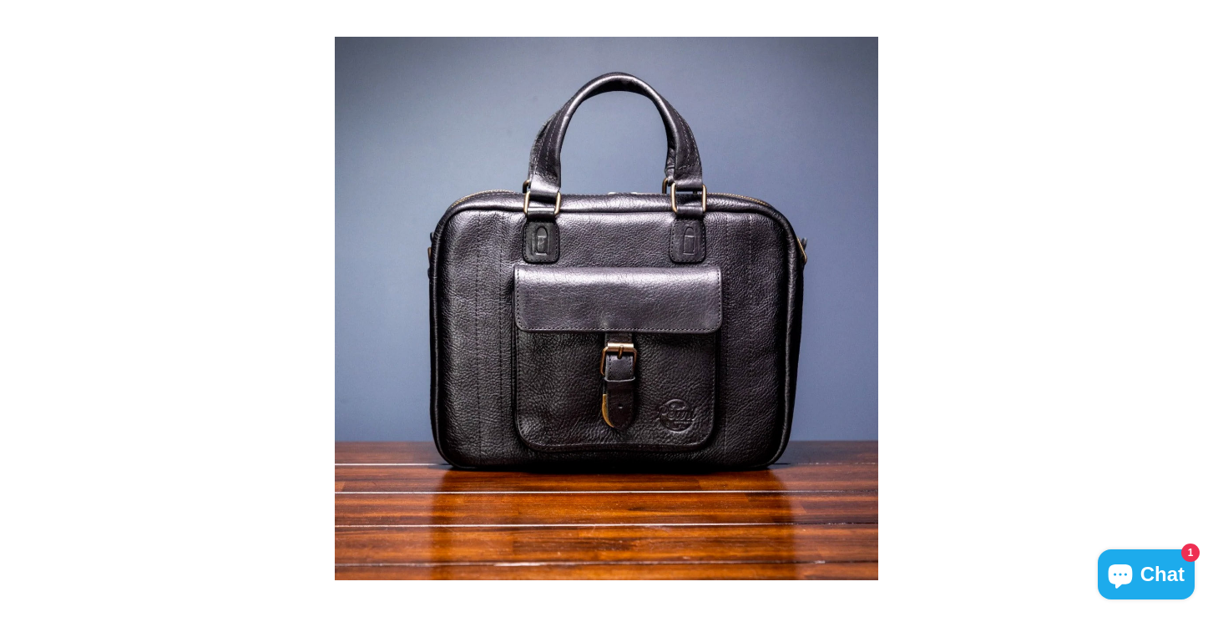
click at [1199, 307] on button "Slide right" at bounding box center [1195, 308] width 35 height 35
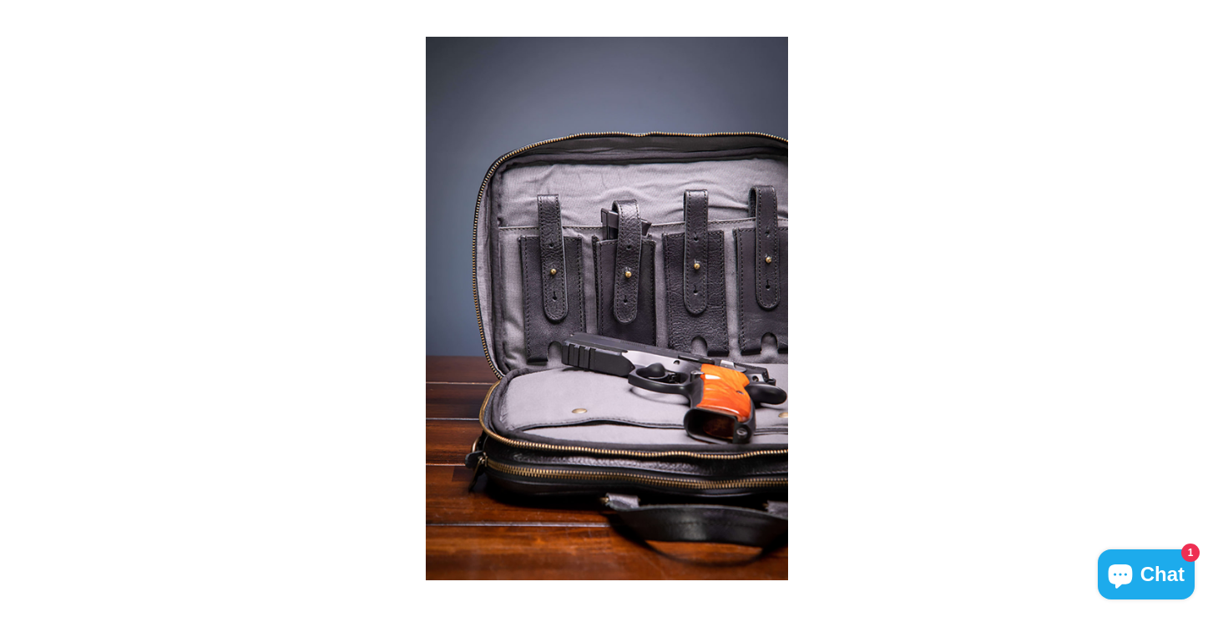
click at [1199, 307] on button "Slide right" at bounding box center [1195, 308] width 35 height 35
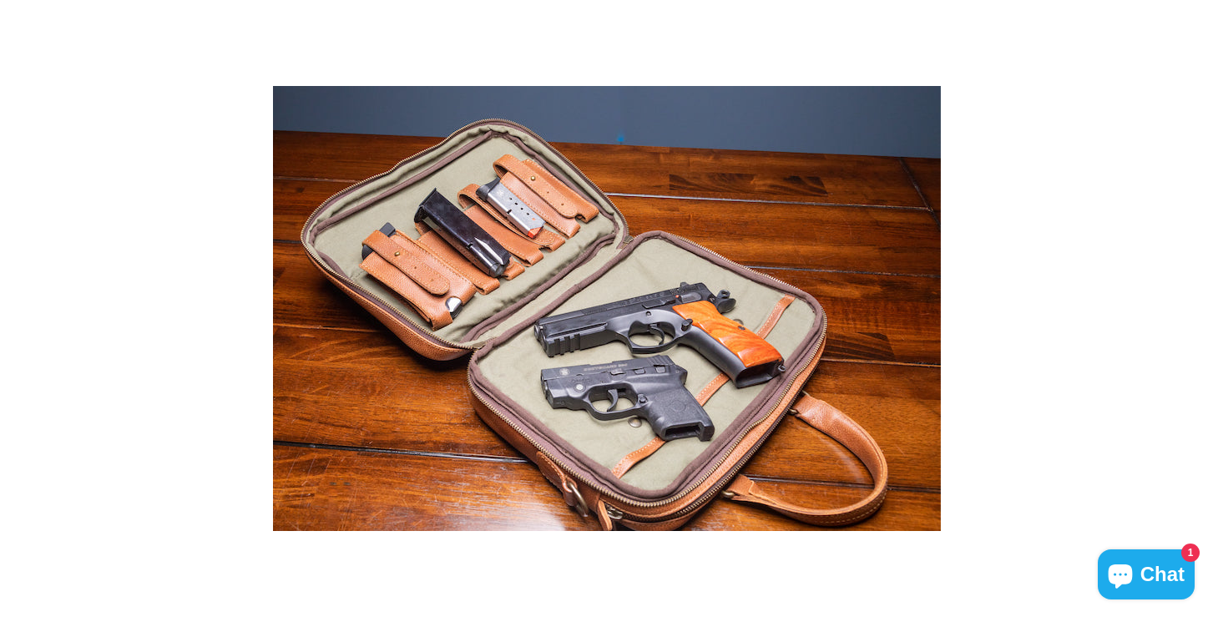
click at [1199, 307] on button "Slide right" at bounding box center [1195, 308] width 35 height 35
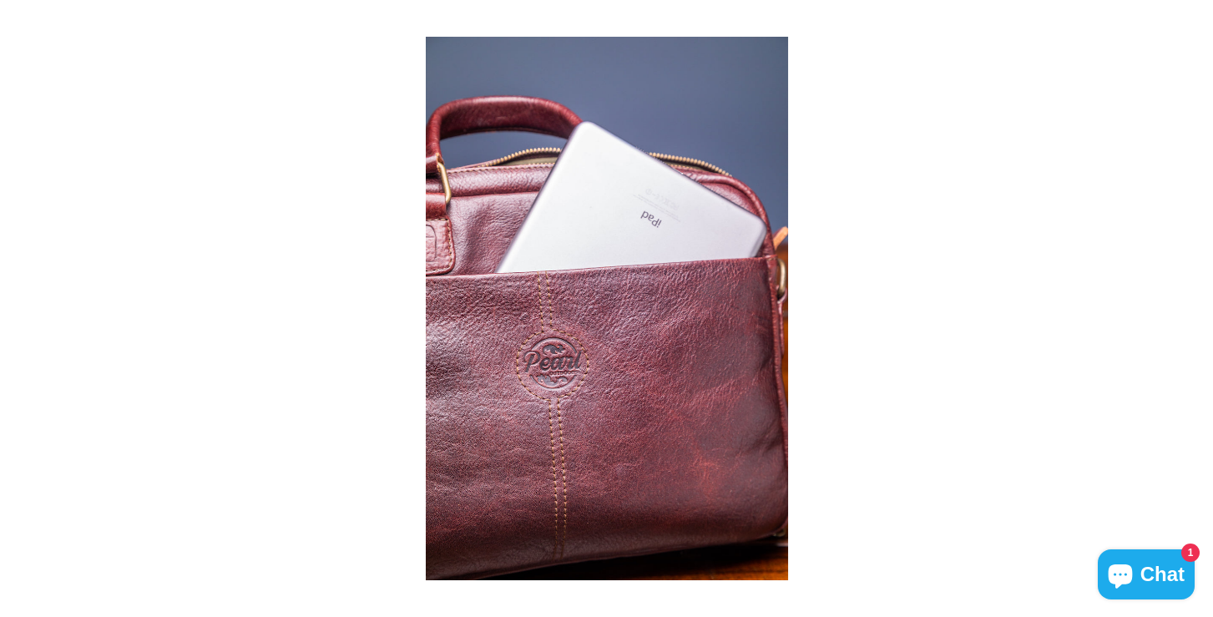
click at [1199, 307] on button "Slide right" at bounding box center [1195, 308] width 35 height 35
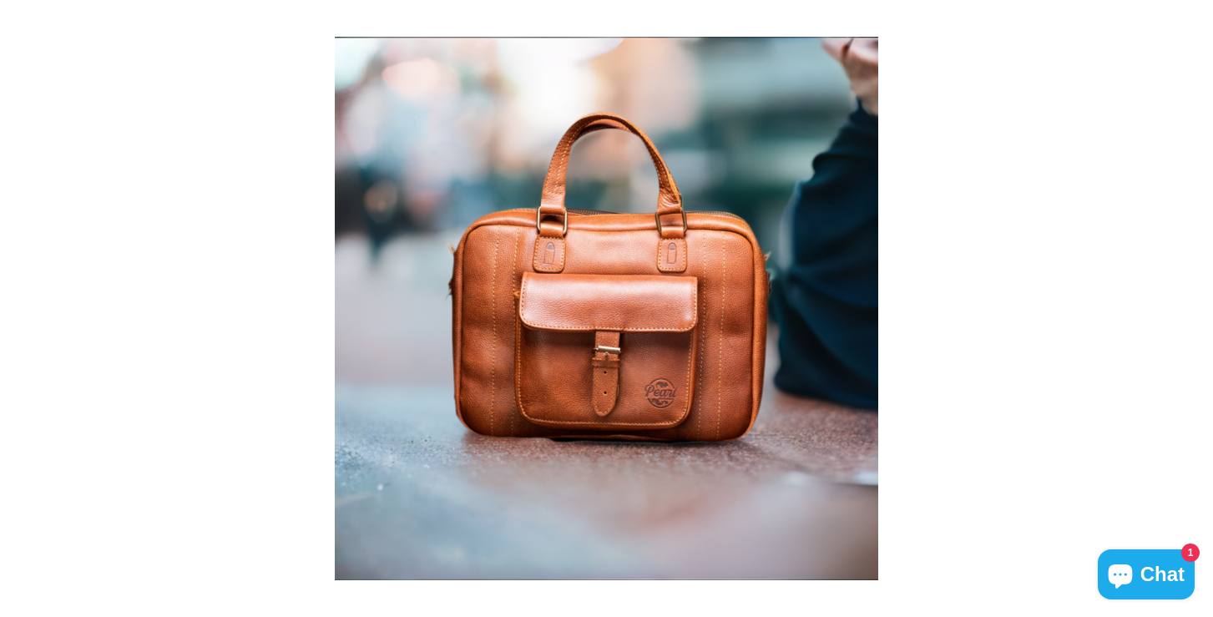
click at [1199, 307] on button "Slide right" at bounding box center [1195, 308] width 35 height 35
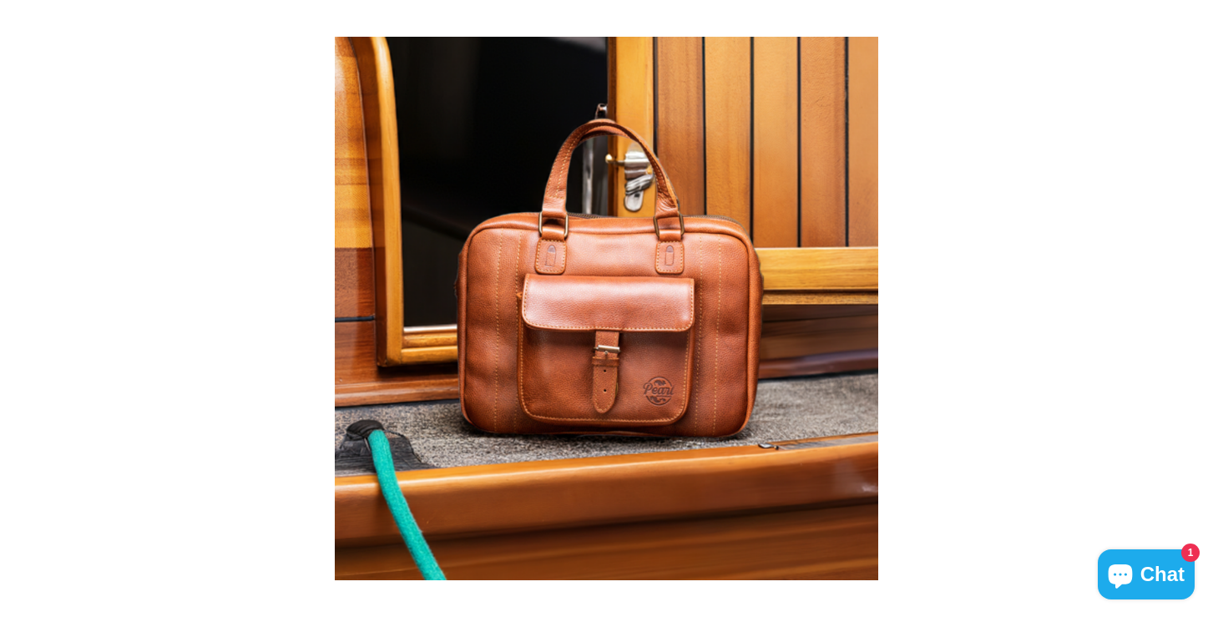
click at [1199, 307] on button "Slide right" at bounding box center [1195, 308] width 35 height 35
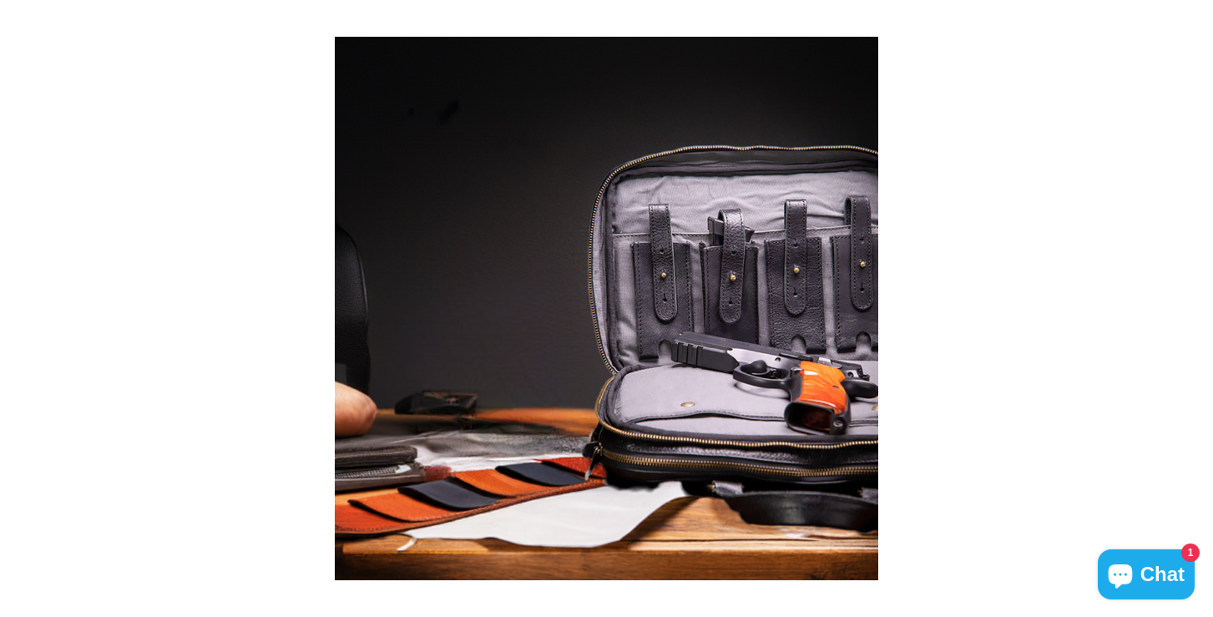
click at [1199, 307] on button "Slide right" at bounding box center [1195, 308] width 35 height 35
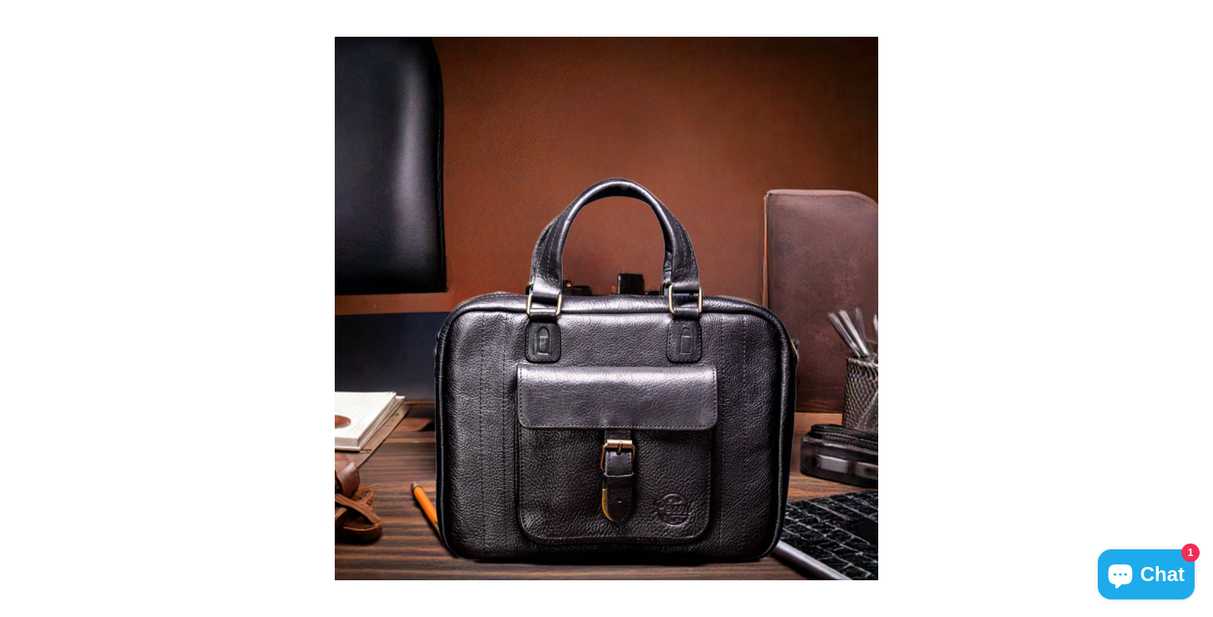
click at [1199, 307] on button "Slide right" at bounding box center [1195, 308] width 35 height 35
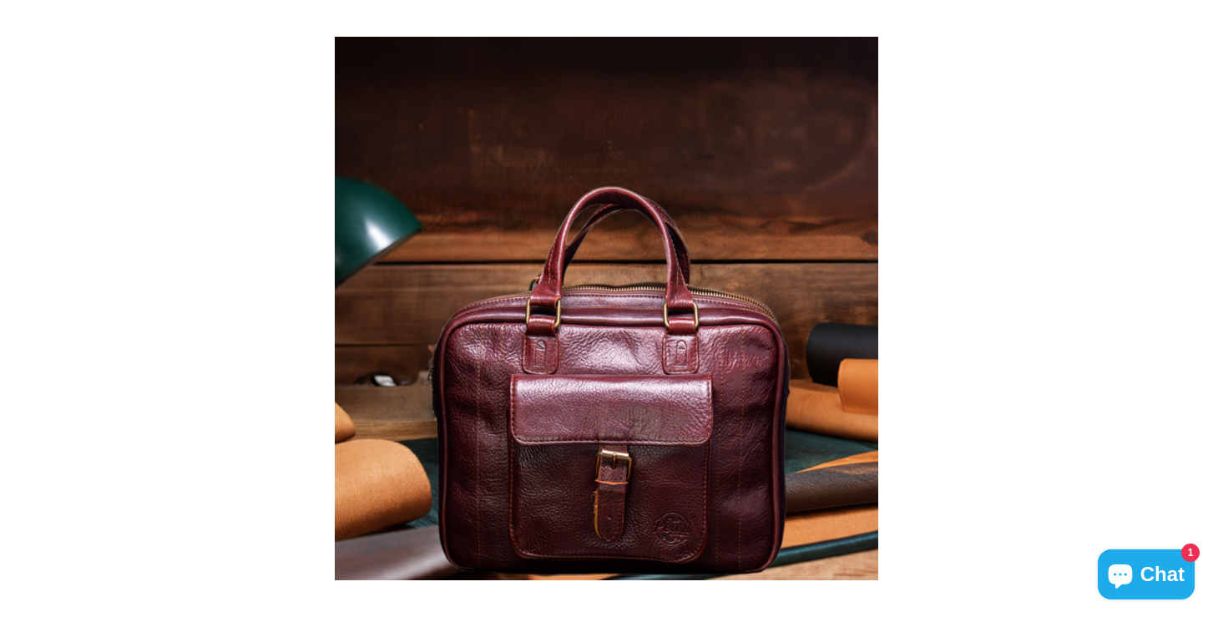
click at [1199, 307] on button "Slide right" at bounding box center [1195, 308] width 35 height 35
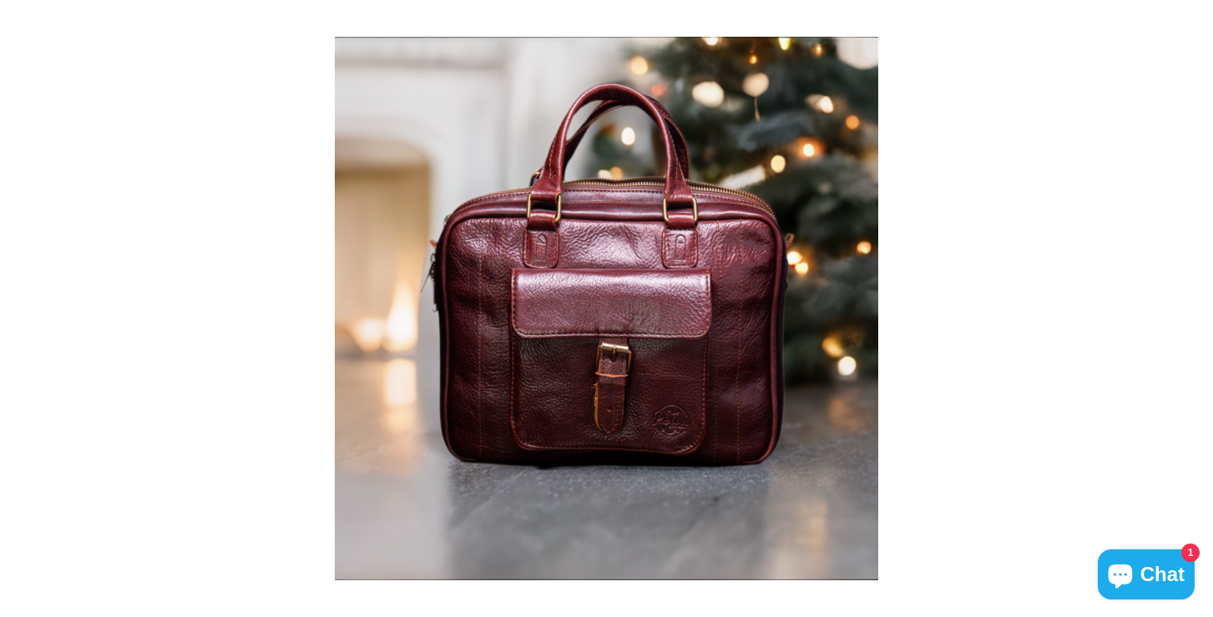
click at [1199, 307] on button "Slide right" at bounding box center [1195, 308] width 35 height 35
